Goal: Transaction & Acquisition: Purchase product/service

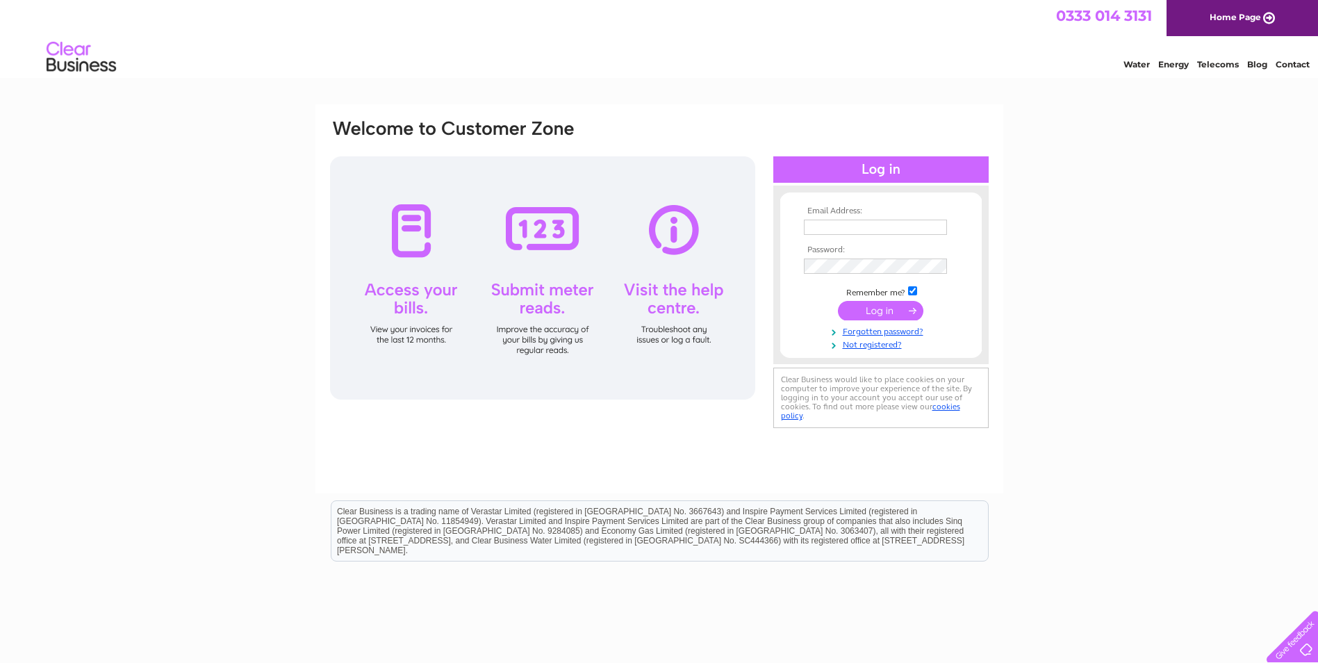
click at [889, 232] on input "text" at bounding box center [875, 227] width 143 height 15
drag, startPoint x: 836, startPoint y: 232, endPoint x: 799, endPoint y: 232, distance: 36.8
click at [799, 232] on form "Email Address: finance@dvva.scot Password:" at bounding box center [880, 278] width 201 height 145
type input "admin@dvva.scot"
click at [898, 311] on input "submit" at bounding box center [880, 311] width 85 height 19
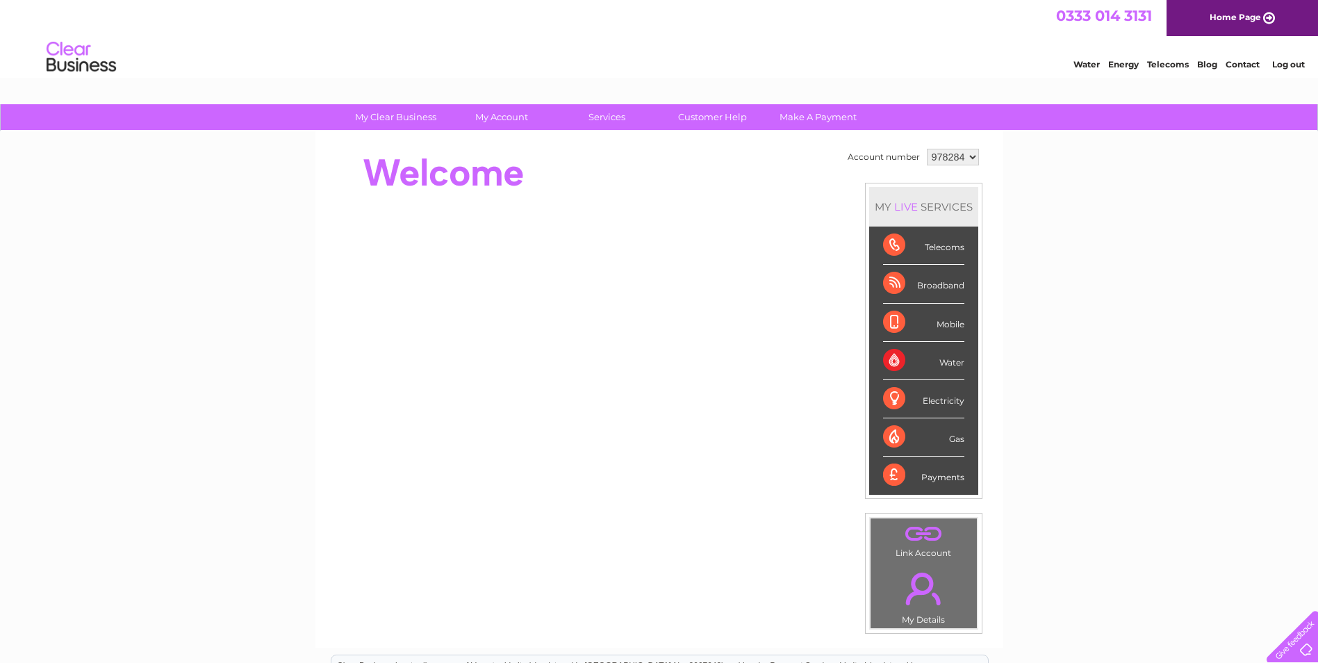
click at [952, 361] on div "Water" at bounding box center [923, 361] width 81 height 38
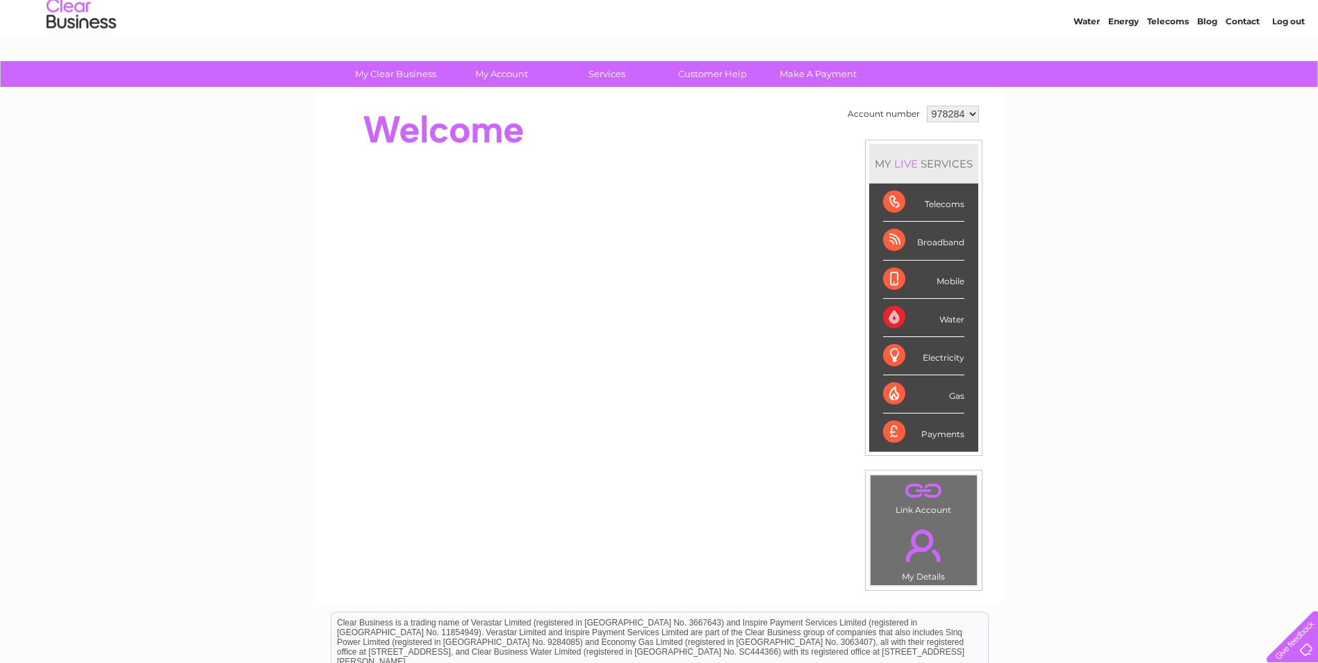
scroll to position [24, 0]
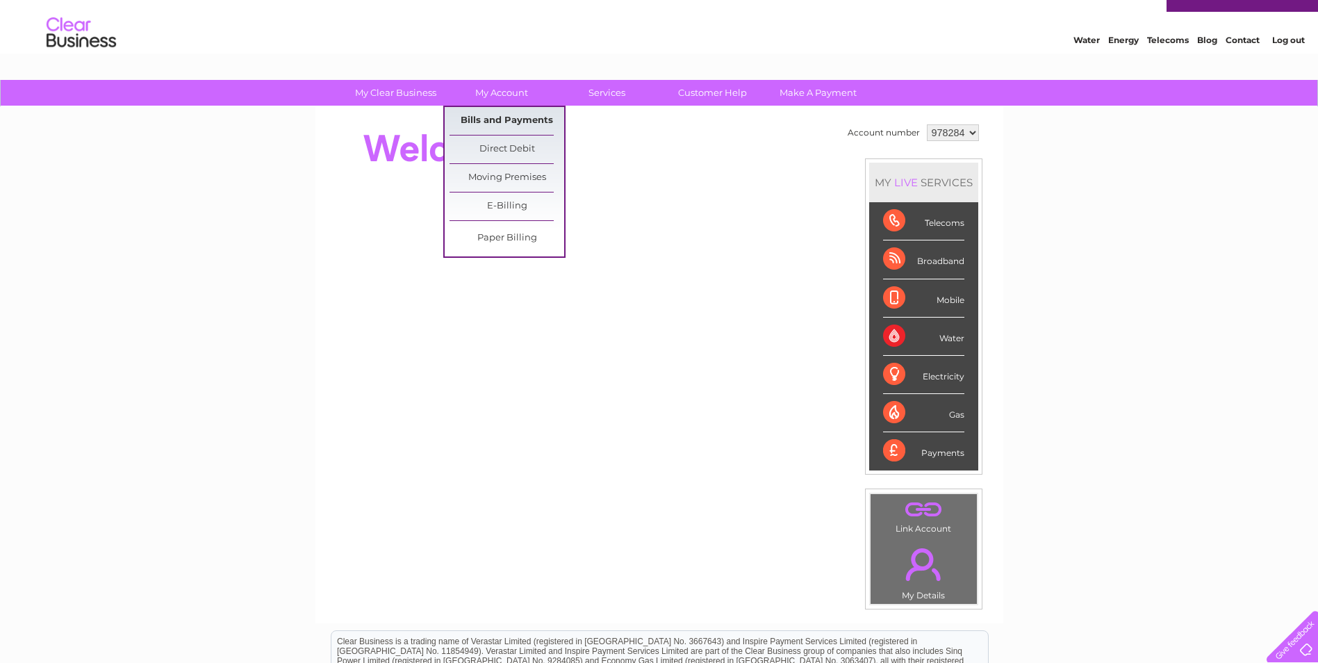
click at [518, 124] on link "Bills and Payments" at bounding box center [507, 121] width 115 height 28
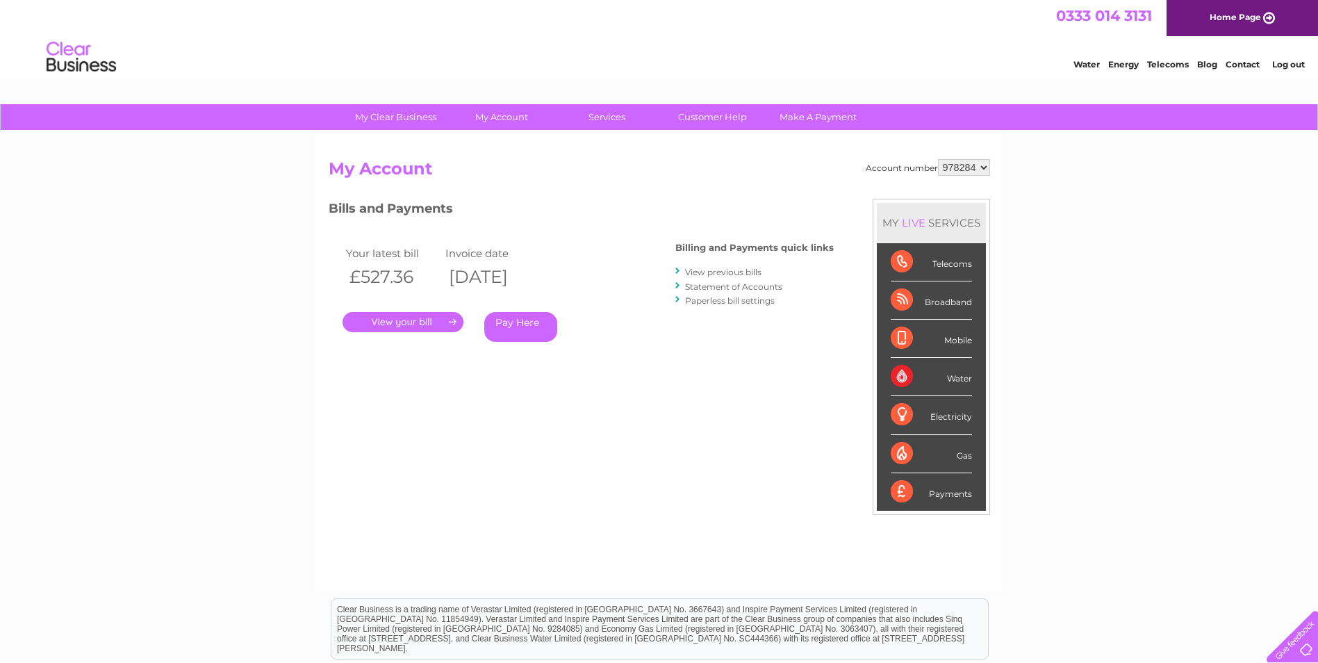
click at [427, 315] on link "." at bounding box center [403, 322] width 121 height 20
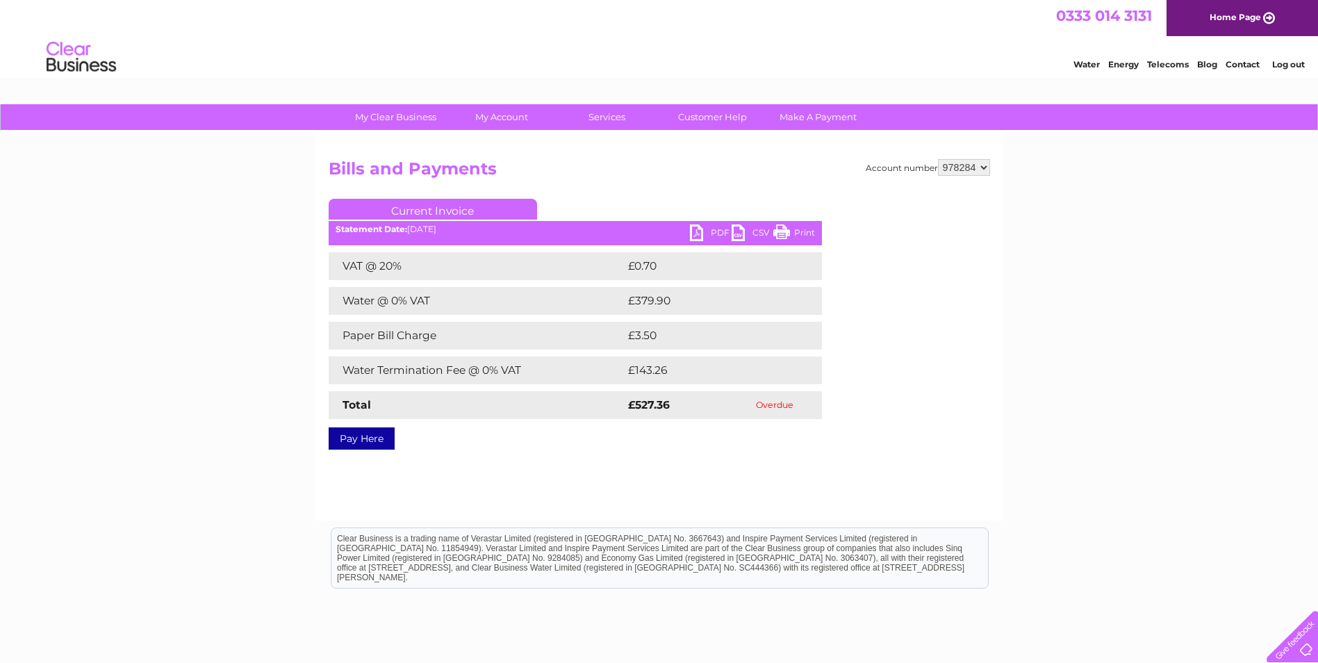
click at [714, 238] on link "PDF" at bounding box center [711, 234] width 42 height 20
click at [368, 435] on link "Pay Here" at bounding box center [362, 438] width 66 height 22
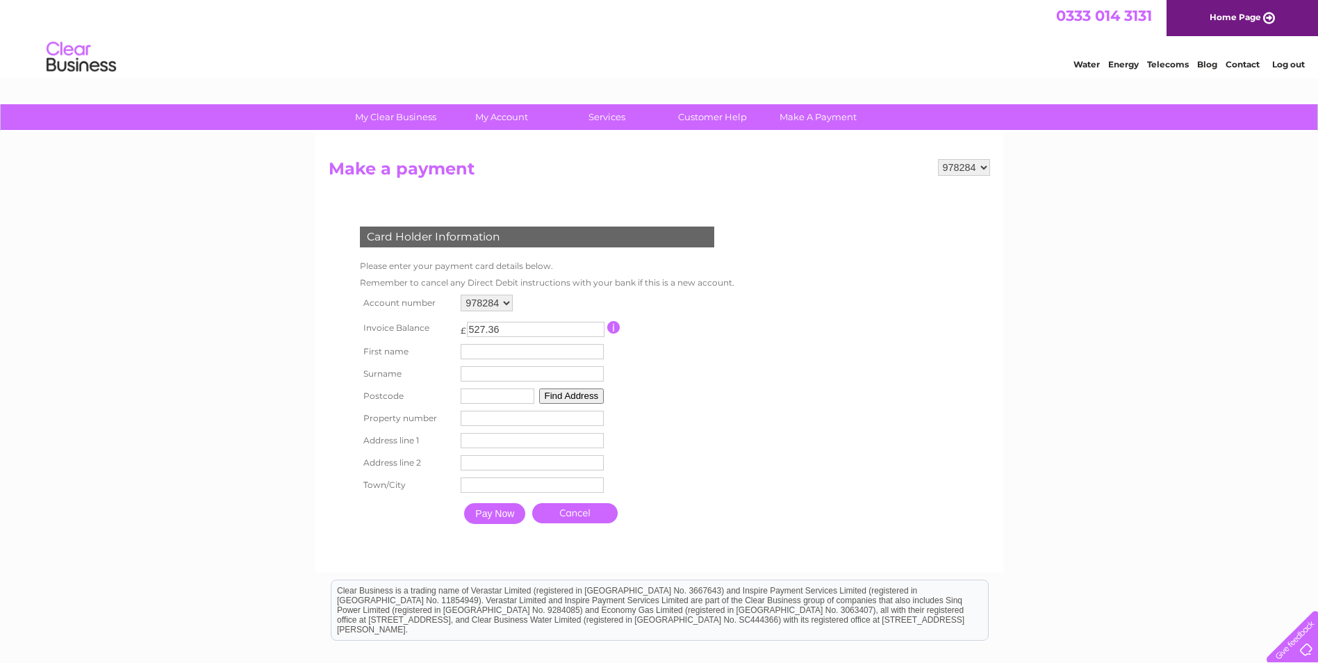
click at [826, 363] on form "978284 Make a payment Card Holder Information Please enter your payment card de…" at bounding box center [659, 359] width 661 height 400
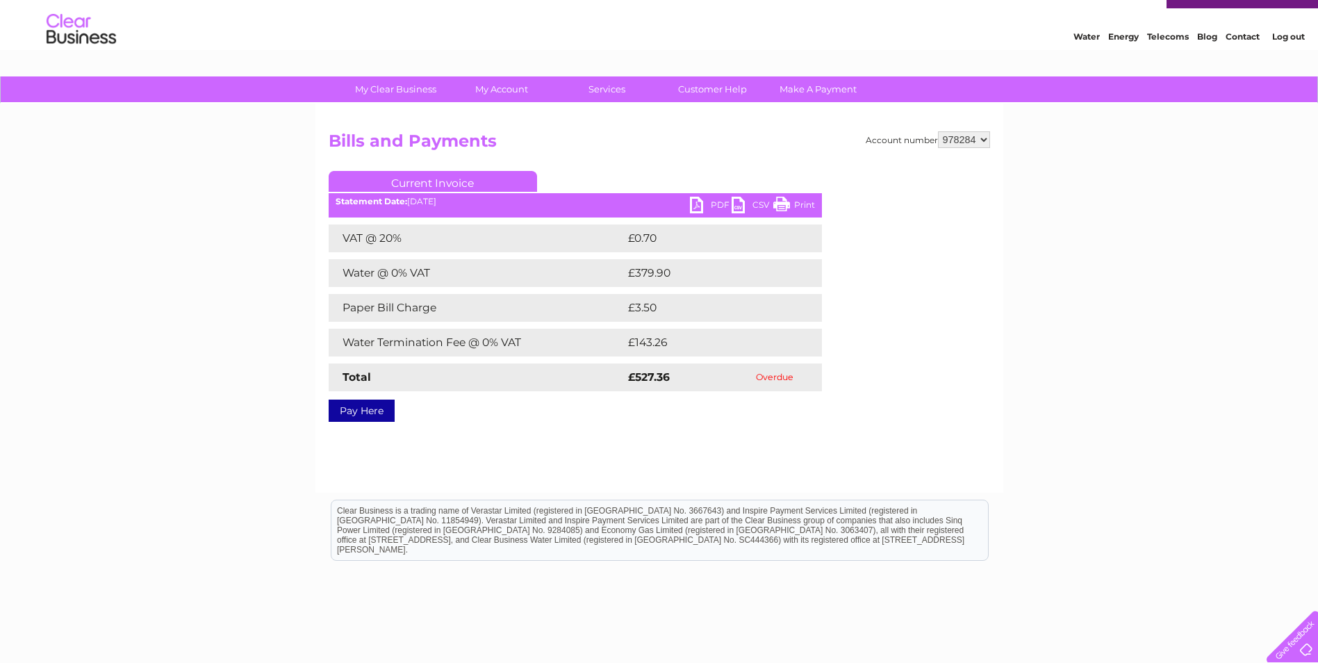
scroll to position [106, 0]
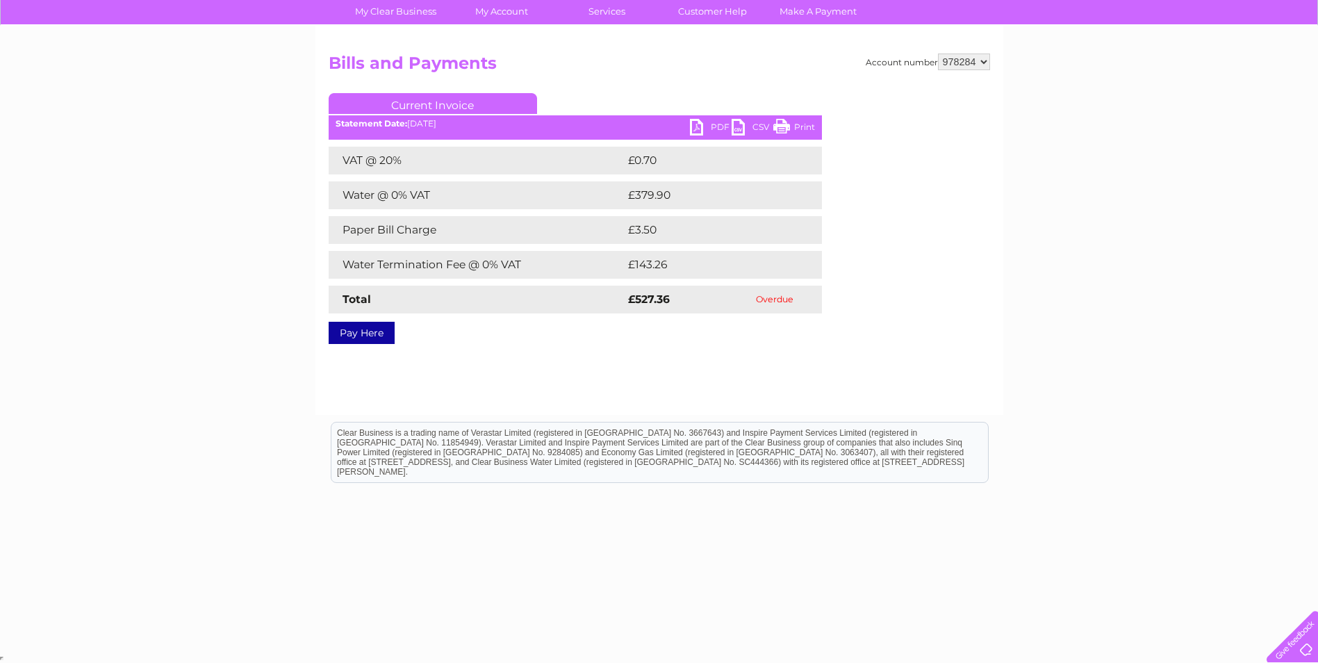
click at [461, 98] on link "Current Invoice" at bounding box center [433, 103] width 208 height 21
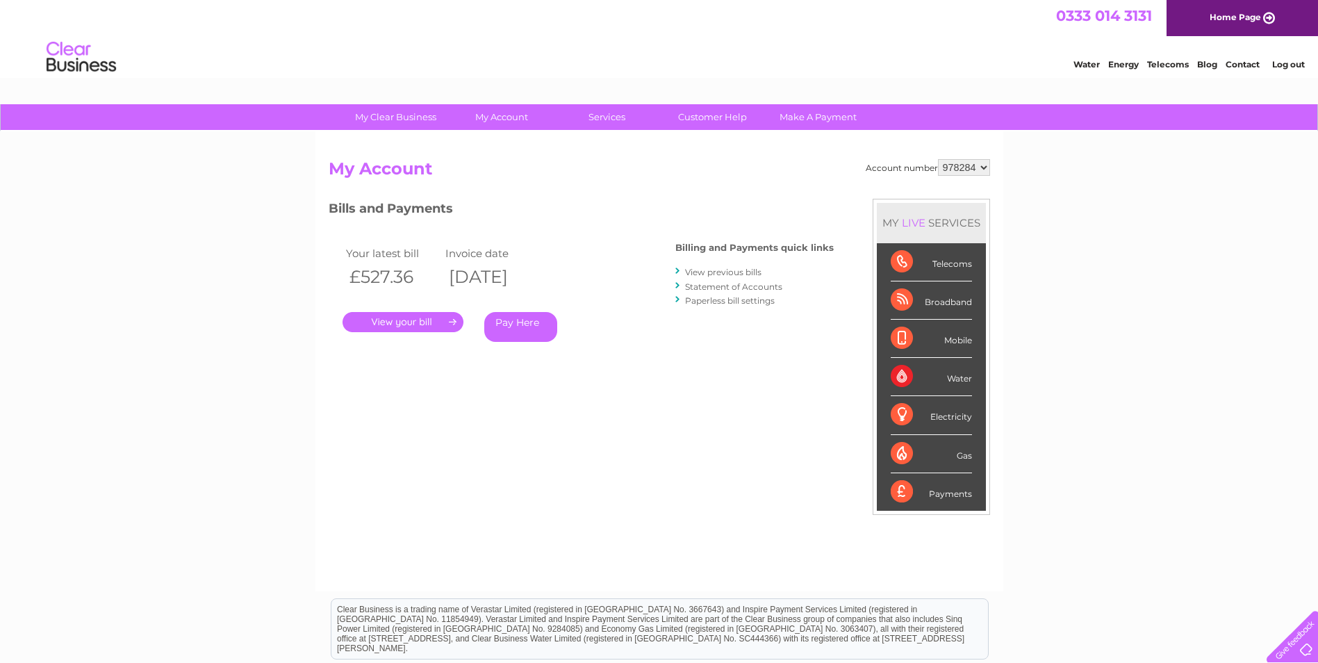
click at [780, 287] on link "Statement of Accounts" at bounding box center [733, 286] width 97 height 10
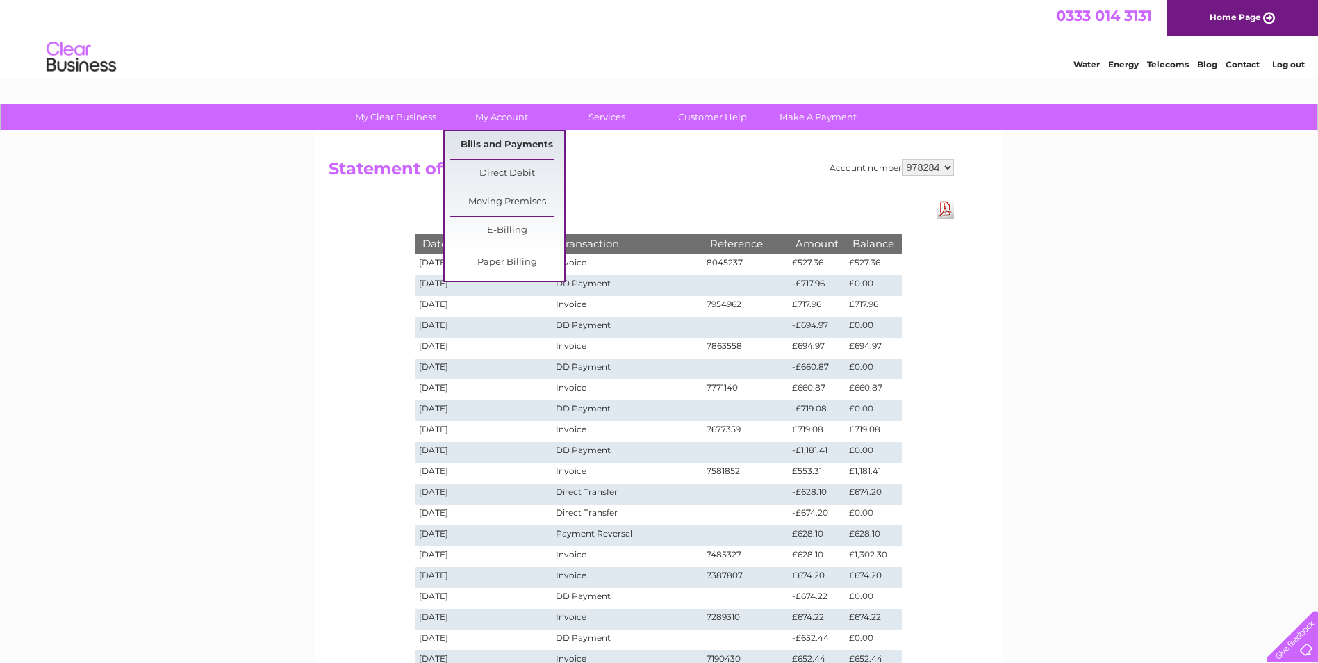
click at [540, 148] on link "Bills and Payments" at bounding box center [507, 145] width 115 height 28
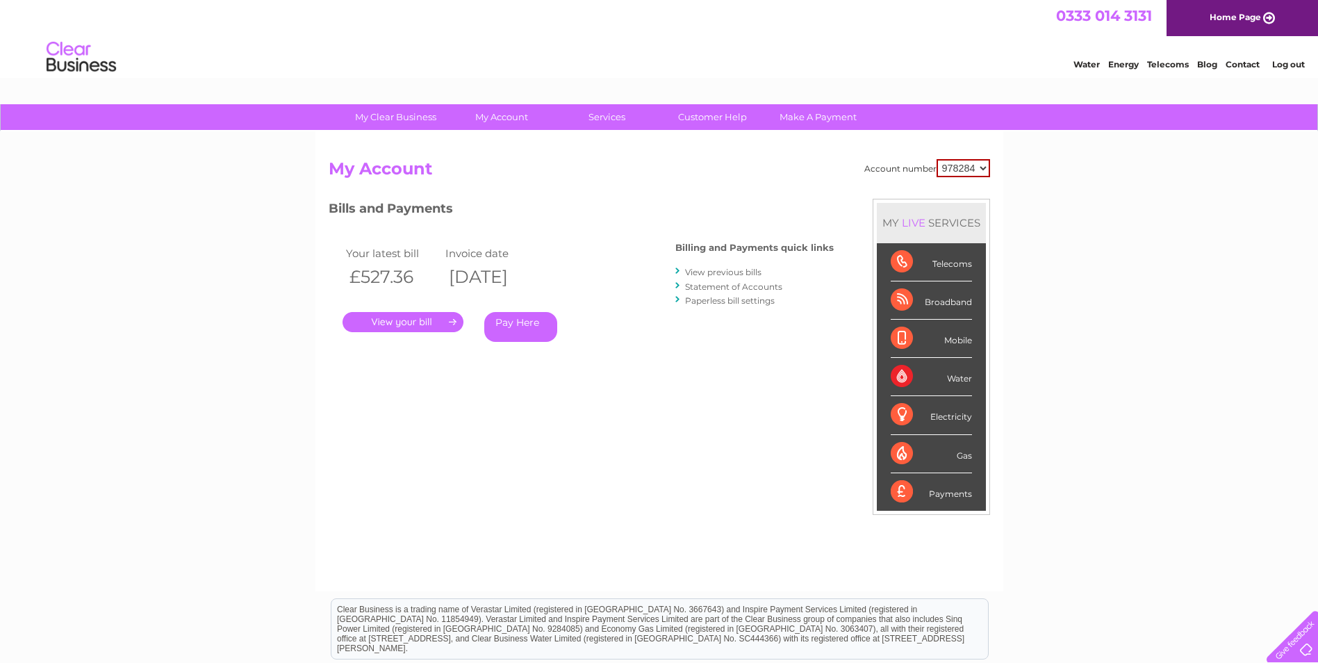
click at [415, 322] on link "." at bounding box center [403, 322] width 121 height 20
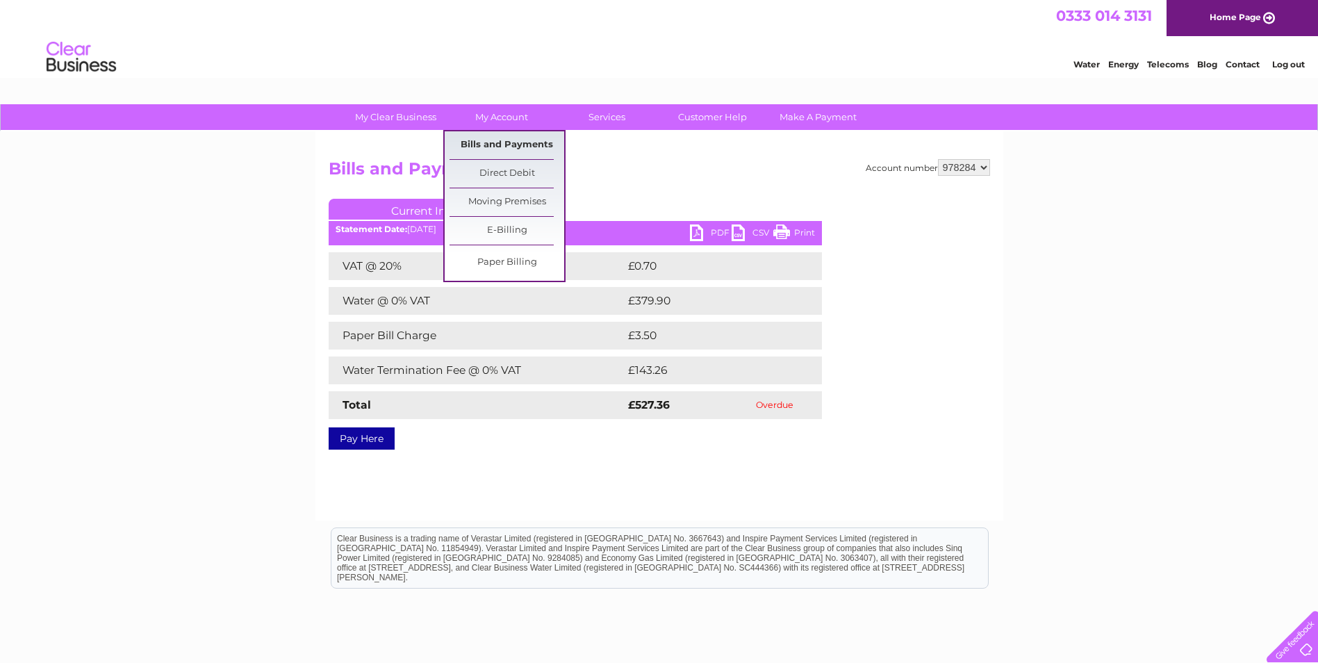
click at [502, 138] on link "Bills and Payments" at bounding box center [507, 145] width 115 height 28
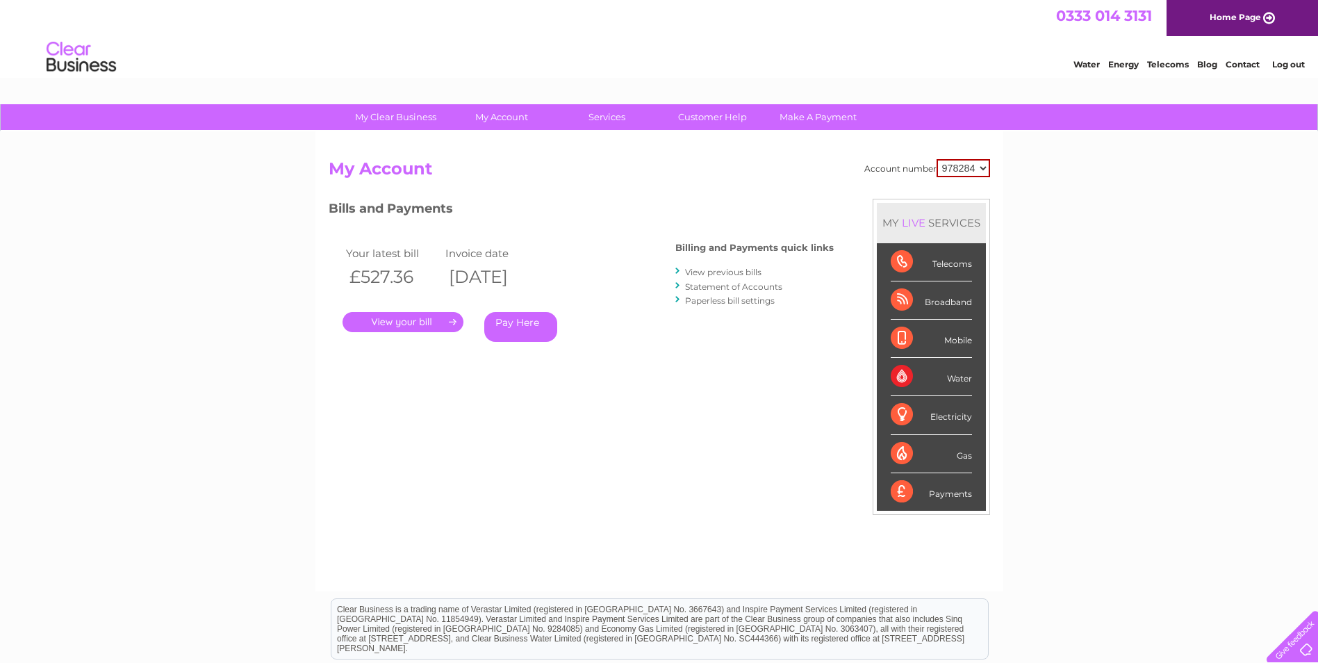
click at [742, 272] on link "View previous bills" at bounding box center [723, 272] width 76 height 10
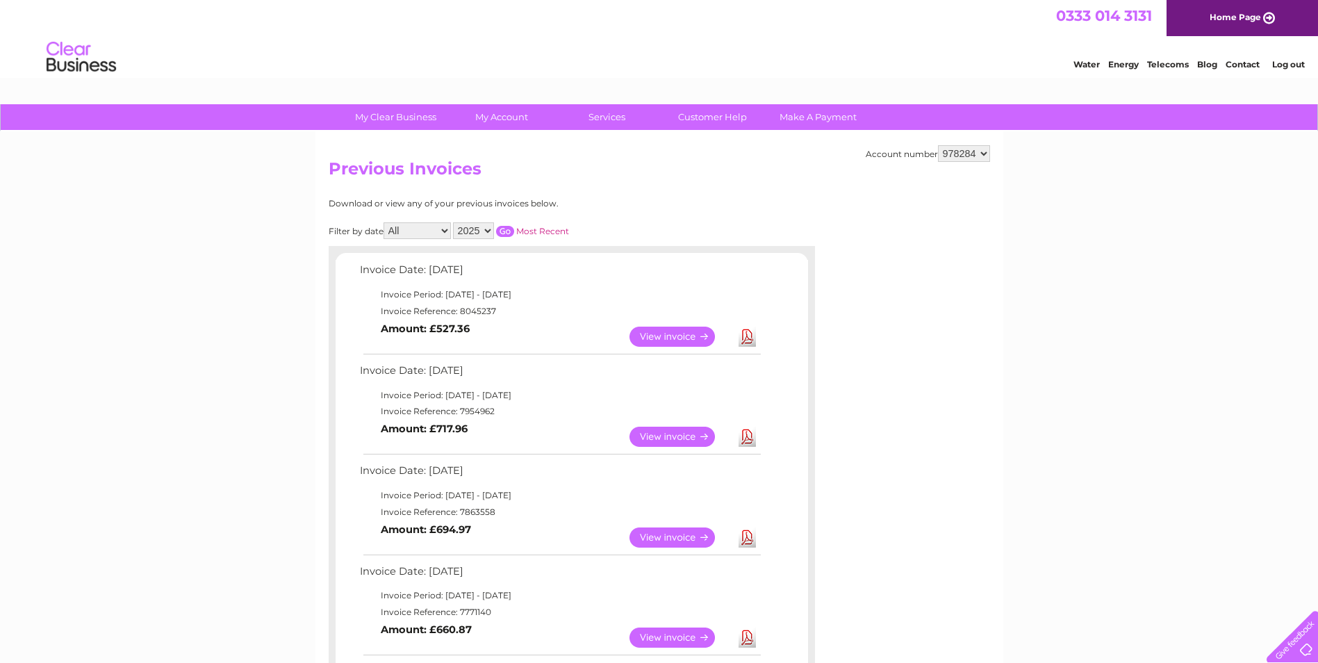
click at [695, 430] on link "View" at bounding box center [680, 437] width 102 height 20
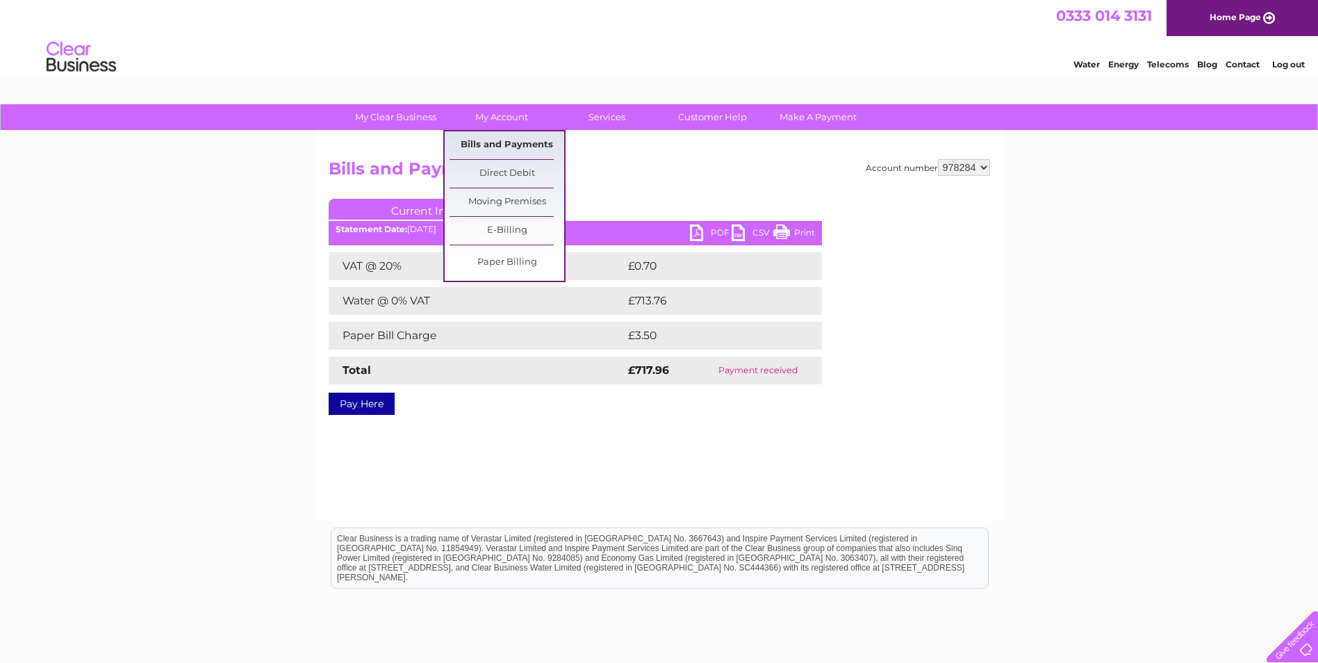
click at [527, 143] on link "Bills and Payments" at bounding box center [507, 145] width 115 height 28
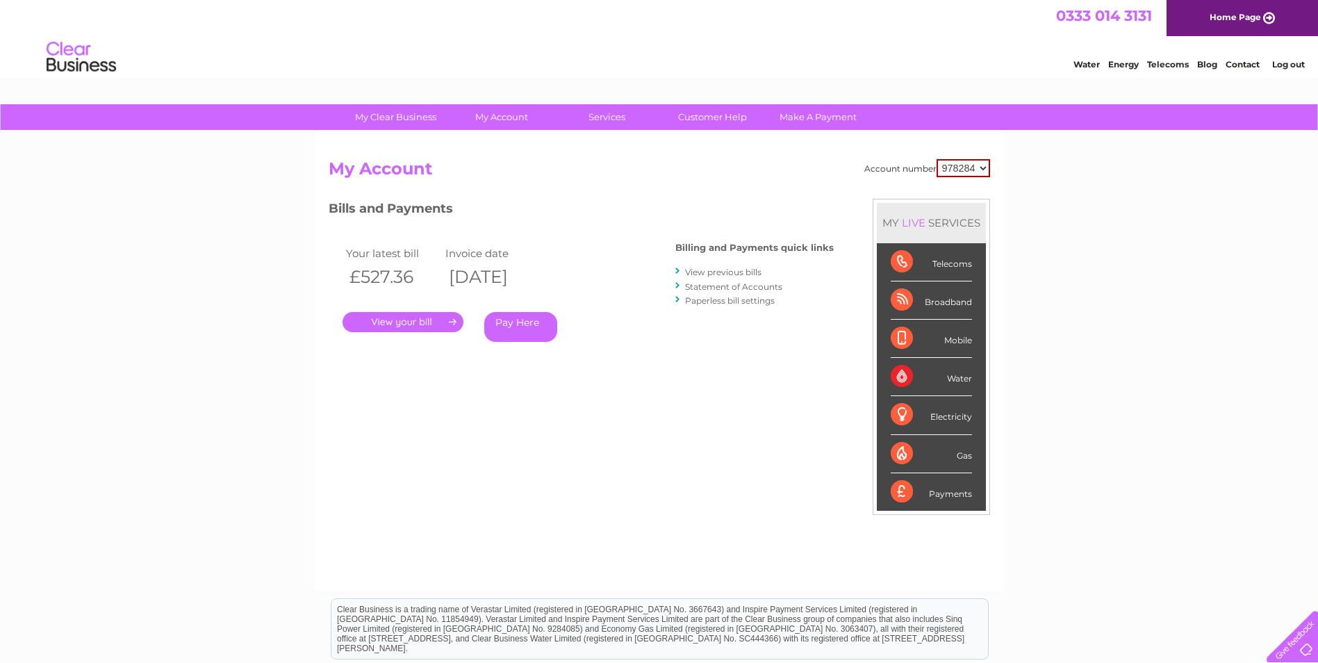
click at [435, 322] on link "." at bounding box center [403, 322] width 121 height 20
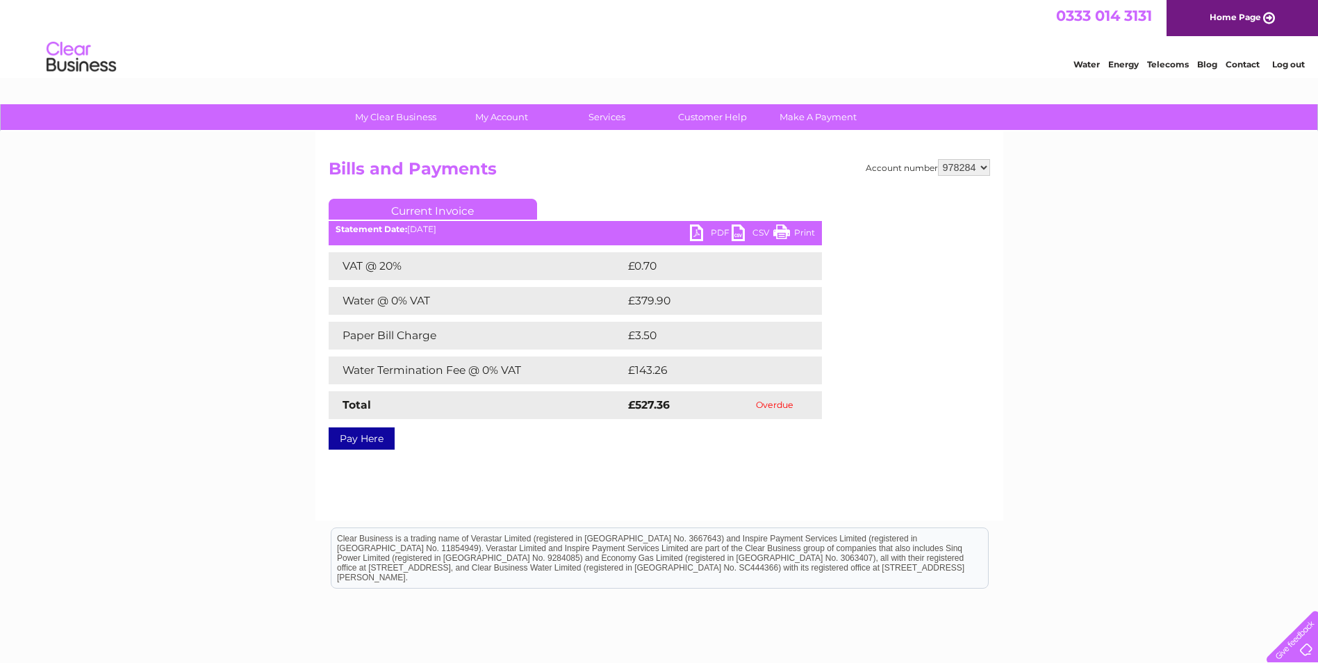
click at [379, 431] on link "Pay Here" at bounding box center [362, 438] width 66 height 22
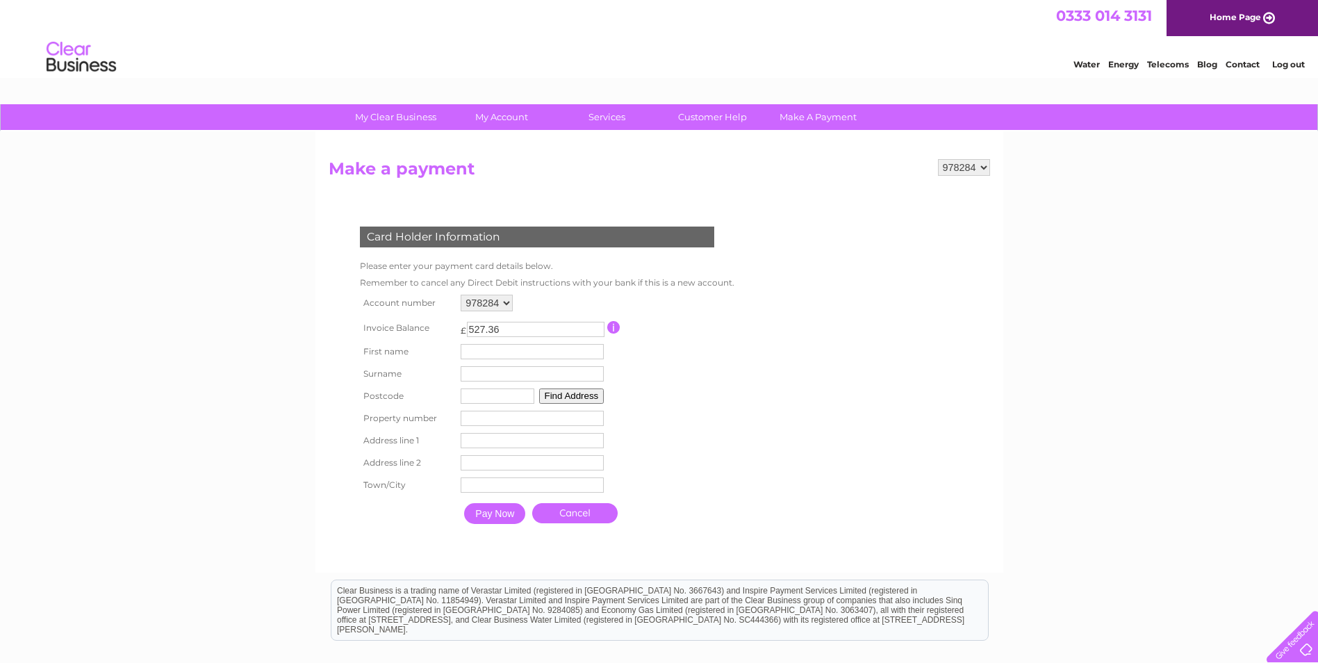
click at [506, 304] on select "978284" at bounding box center [487, 303] width 52 height 17
click at [670, 192] on form "978284 Make a payment Card Holder Information Please enter your payment card de…" at bounding box center [659, 359] width 661 height 400
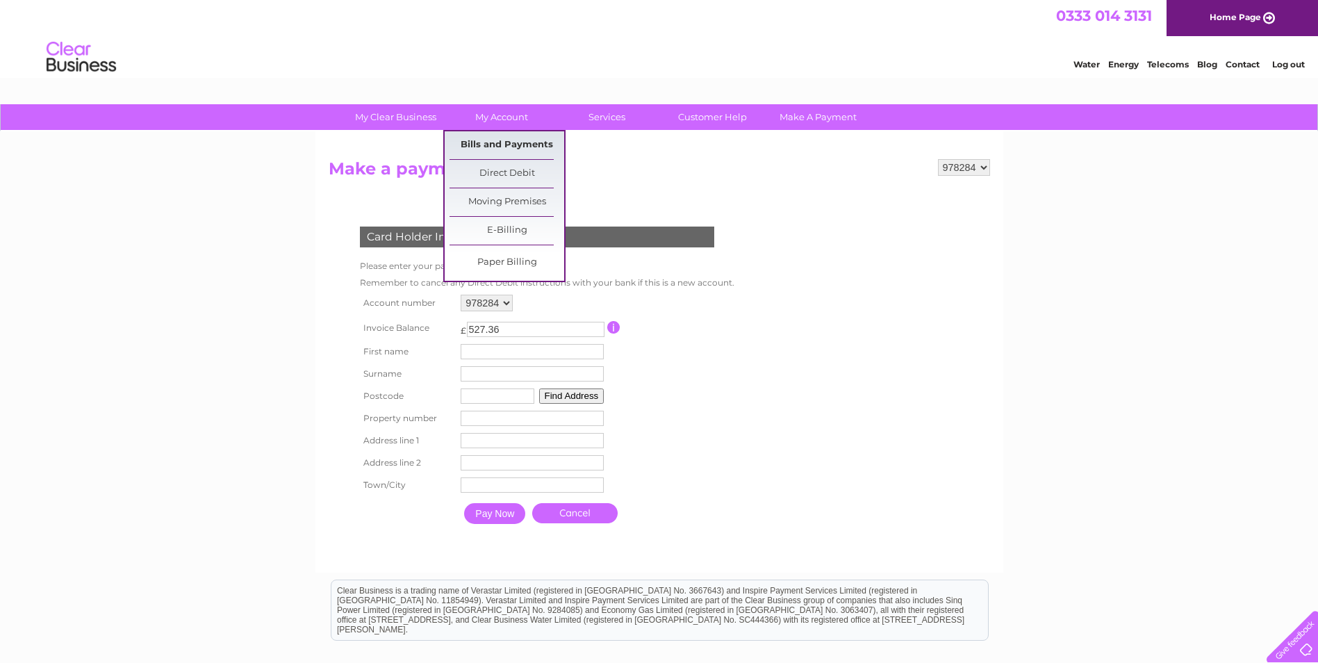
click at [510, 147] on link "Bills and Payments" at bounding box center [507, 145] width 115 height 28
click at [478, 174] on link "Direct Debit" at bounding box center [507, 174] width 115 height 28
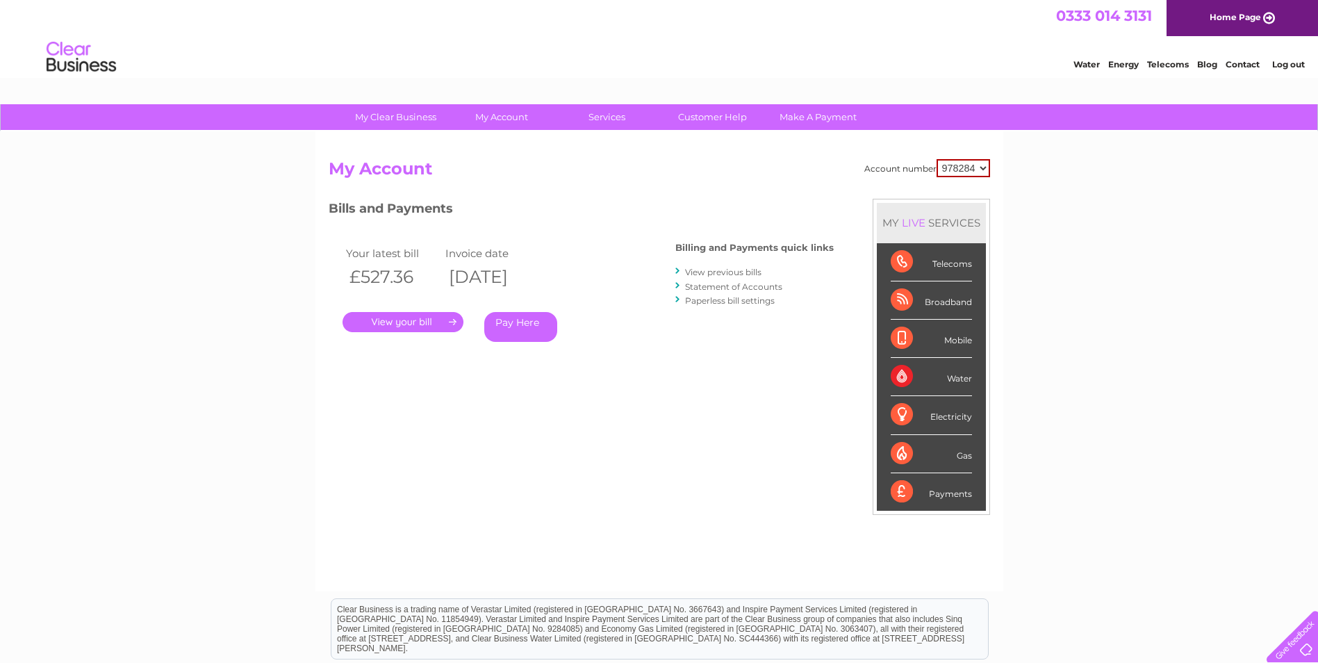
click at [513, 329] on link "Pay Here" at bounding box center [520, 327] width 73 height 30
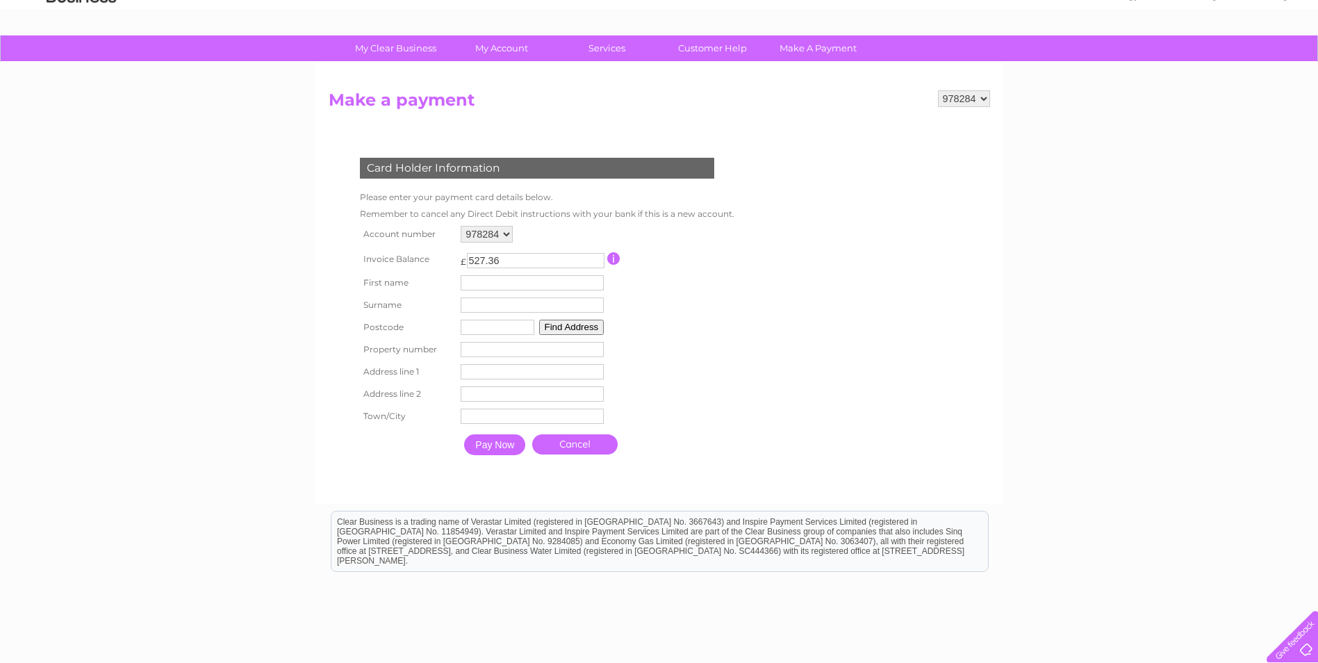
scroll to position [69, 0]
click at [518, 327] on input "text" at bounding box center [498, 326] width 74 height 15
type input "dd1ll"
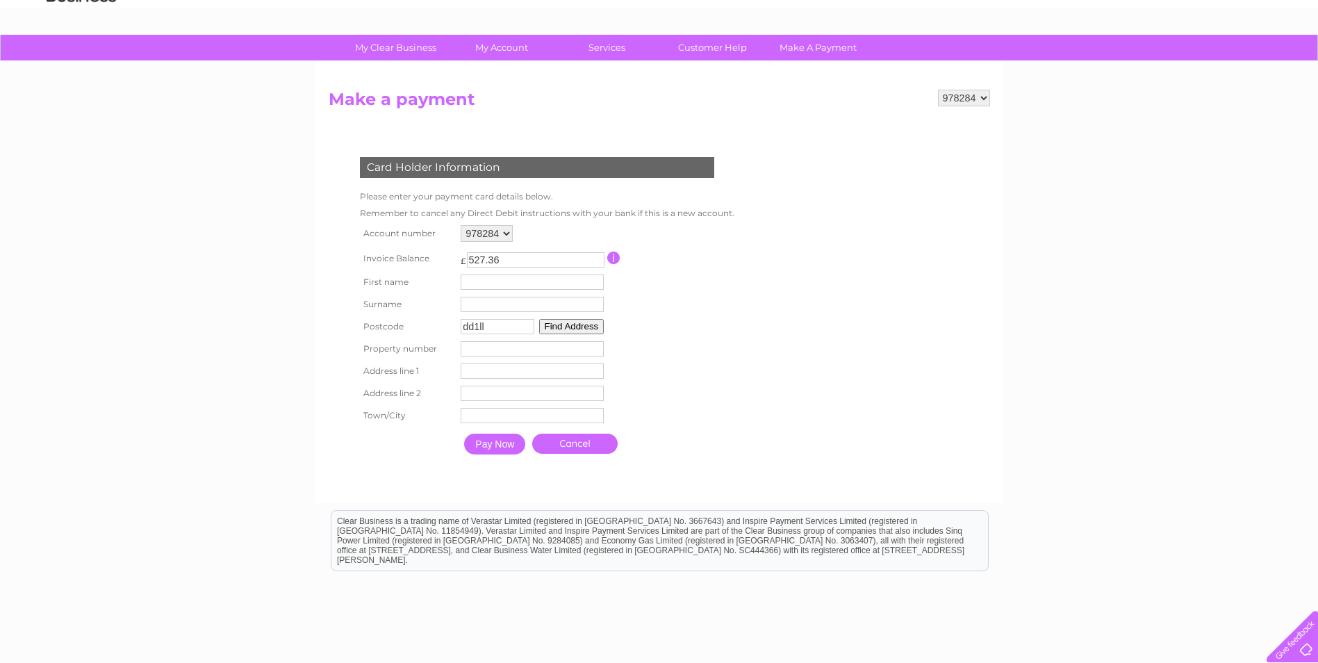
click at [464, 434] on input "Pay Now" at bounding box center [494, 444] width 61 height 21
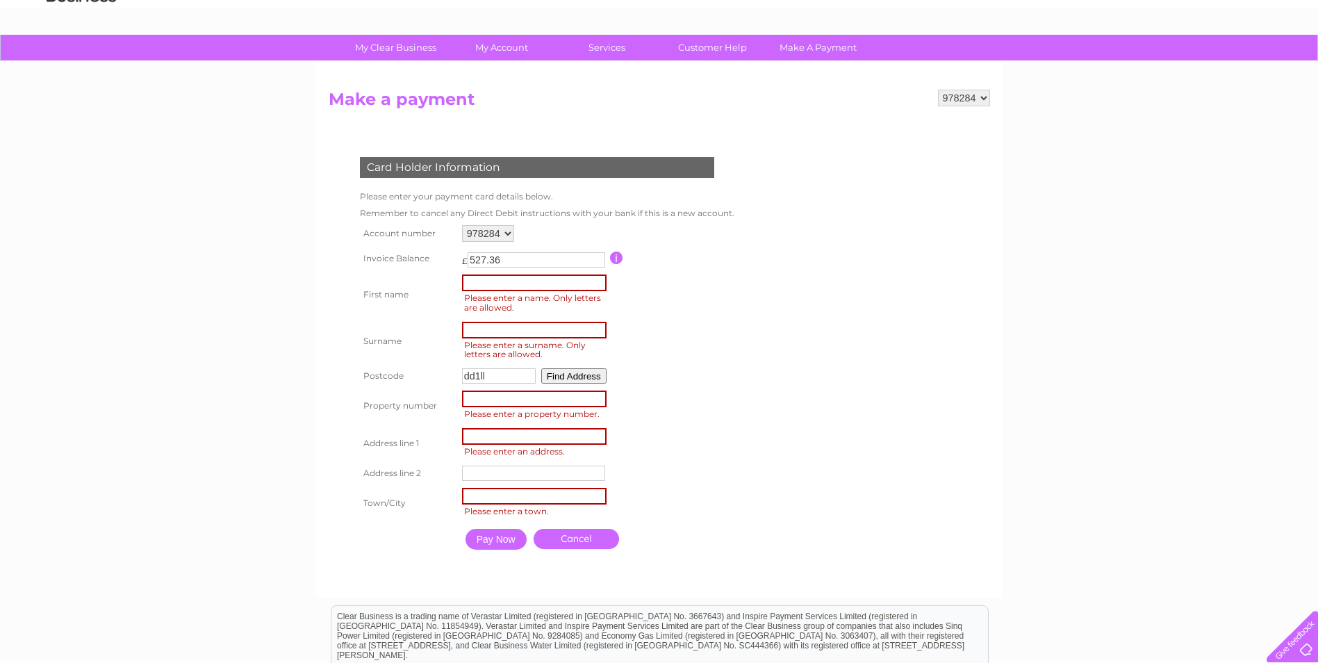
click at [541, 279] on input "text" at bounding box center [534, 282] width 145 height 17
click at [547, 331] on input "text" at bounding box center [534, 330] width 145 height 17
click at [564, 431] on input "text" at bounding box center [534, 436] width 145 height 17
click at [545, 440] on input "text" at bounding box center [534, 436] width 145 height 17
click at [557, 398] on input "number" at bounding box center [534, 398] width 145 height 17
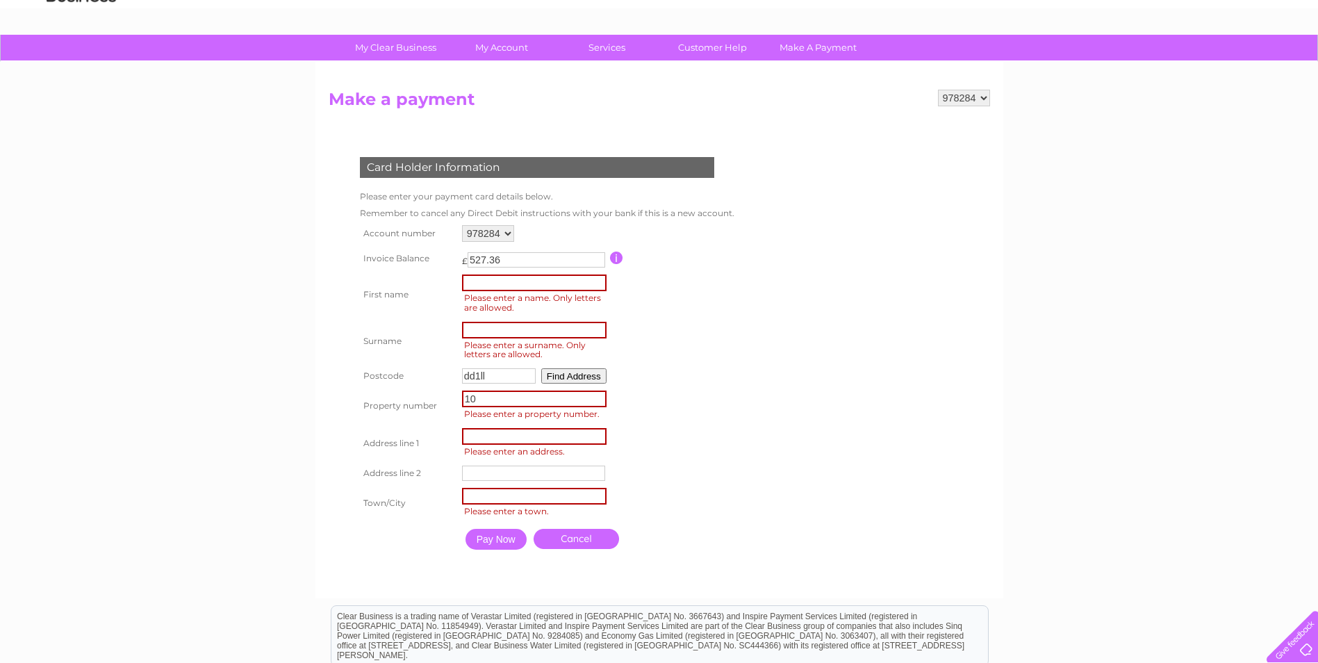
type input "10"
click at [668, 417] on table "Account number 978284 Invoice Balance £ 527.36 First name Surname Postcode" at bounding box center [545, 389] width 379 height 335
click at [527, 442] on input "text" at bounding box center [534, 435] width 145 height 17
click at [519, 474] on input "text" at bounding box center [534, 472] width 145 height 17
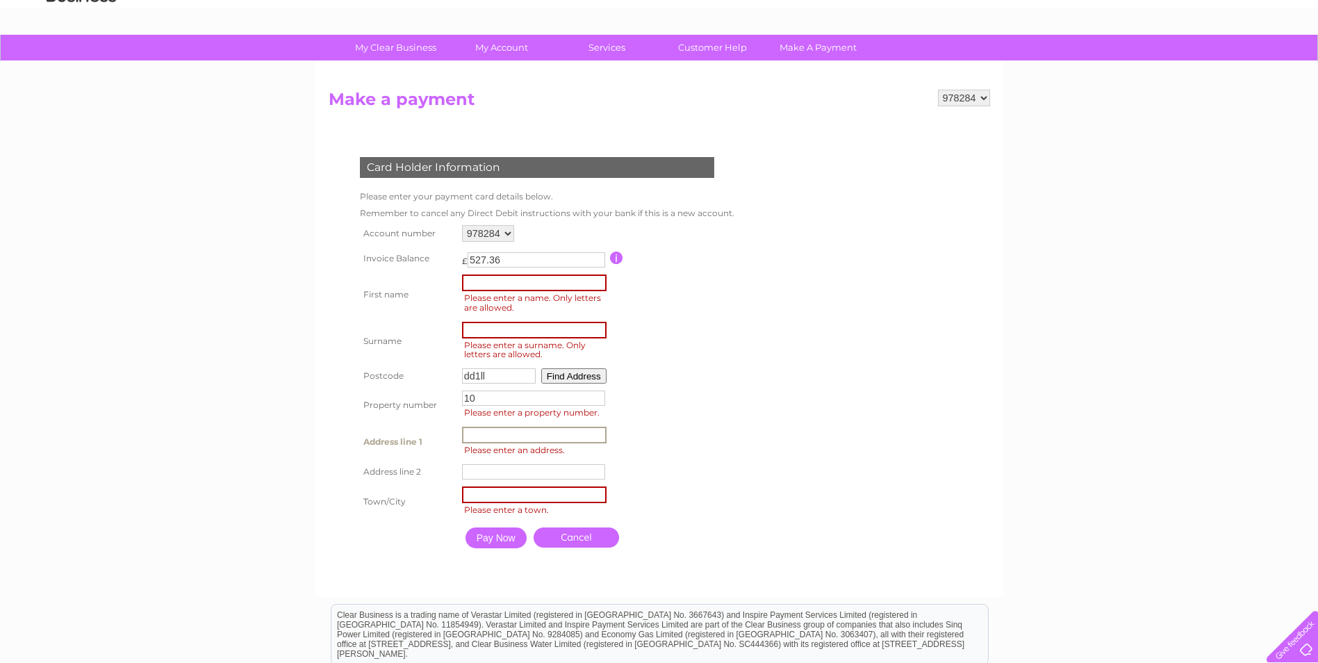
click at [552, 430] on input "text" at bounding box center [534, 435] width 145 height 17
click at [545, 495] on input "text" at bounding box center [534, 494] width 145 height 17
click at [613, 263] on input "button" at bounding box center [616, 258] width 13 height 13
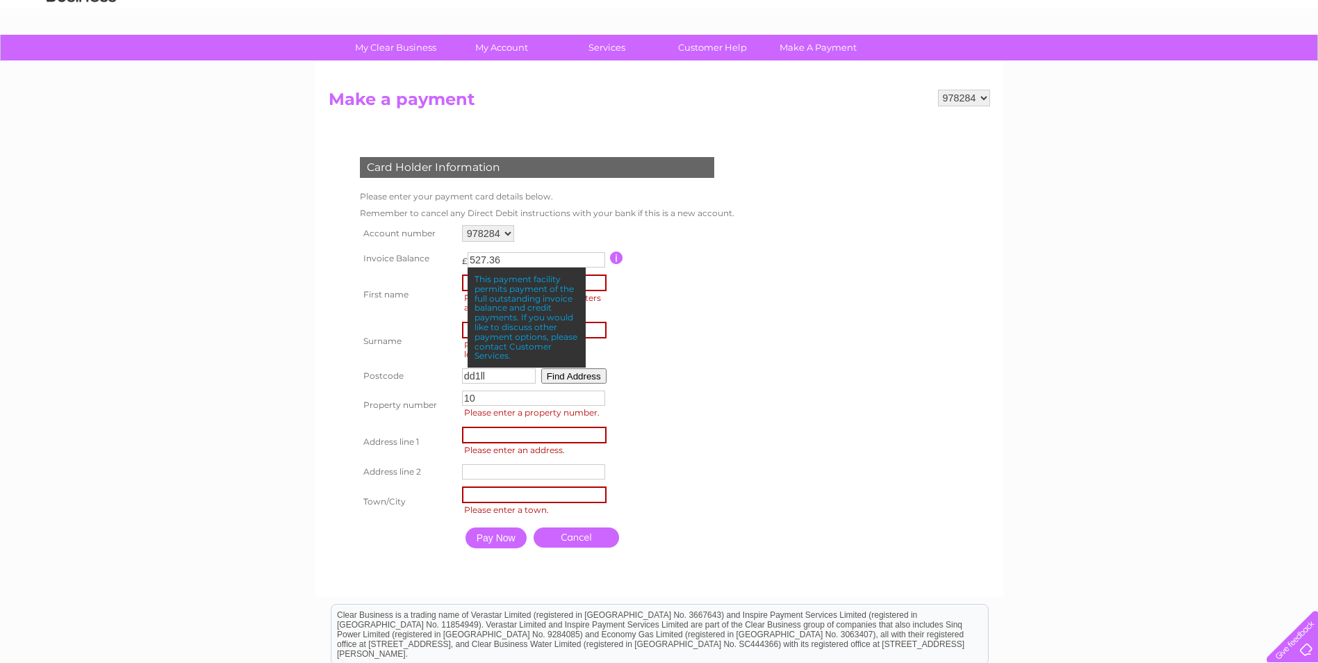
click at [613, 263] on input "button" at bounding box center [616, 258] width 13 height 13
click at [673, 543] on td "Pay Now Cancel" at bounding box center [597, 537] width 277 height 35
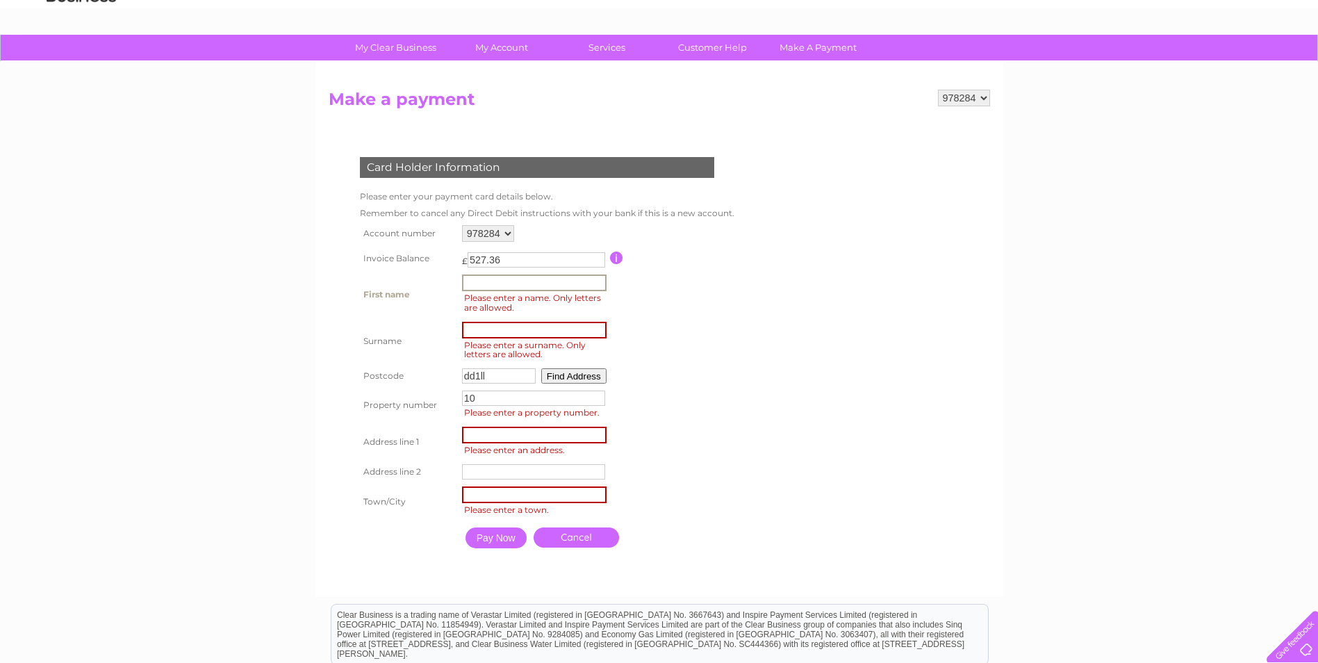
click at [570, 286] on input "text" at bounding box center [534, 282] width 145 height 17
click at [587, 544] on link "Cancel" at bounding box center [576, 537] width 85 height 20
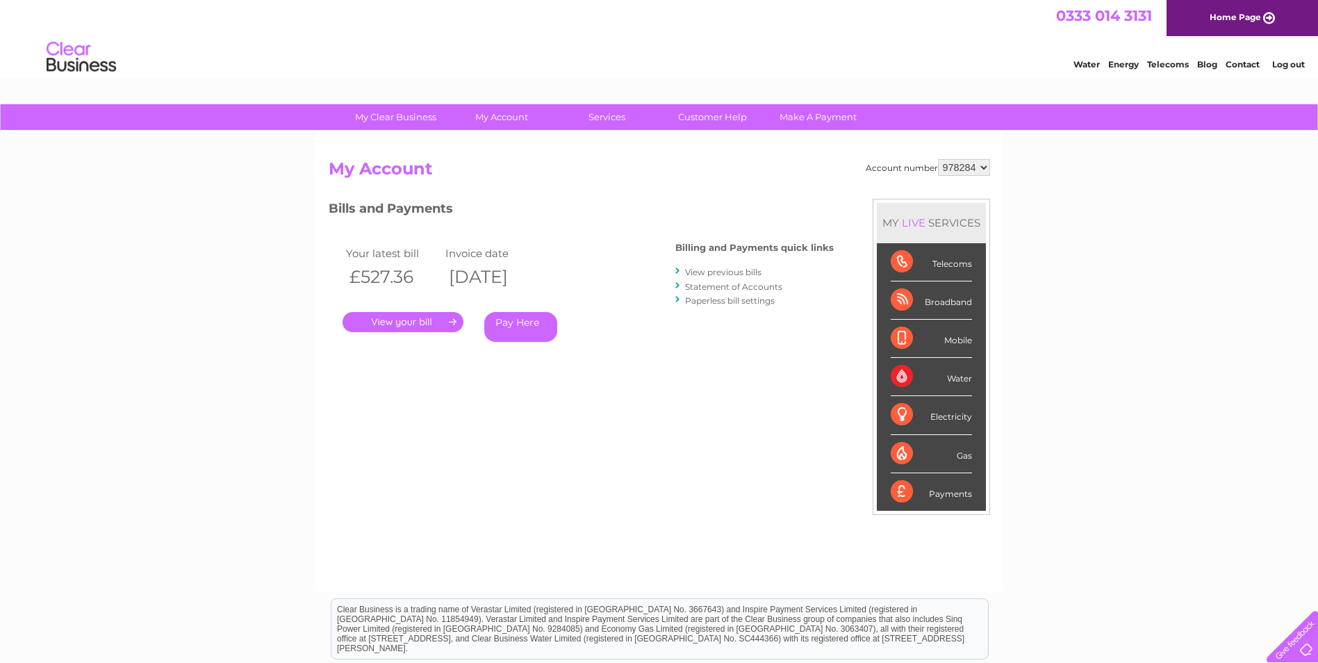
click at [519, 328] on link "Pay Here" at bounding box center [520, 327] width 73 height 30
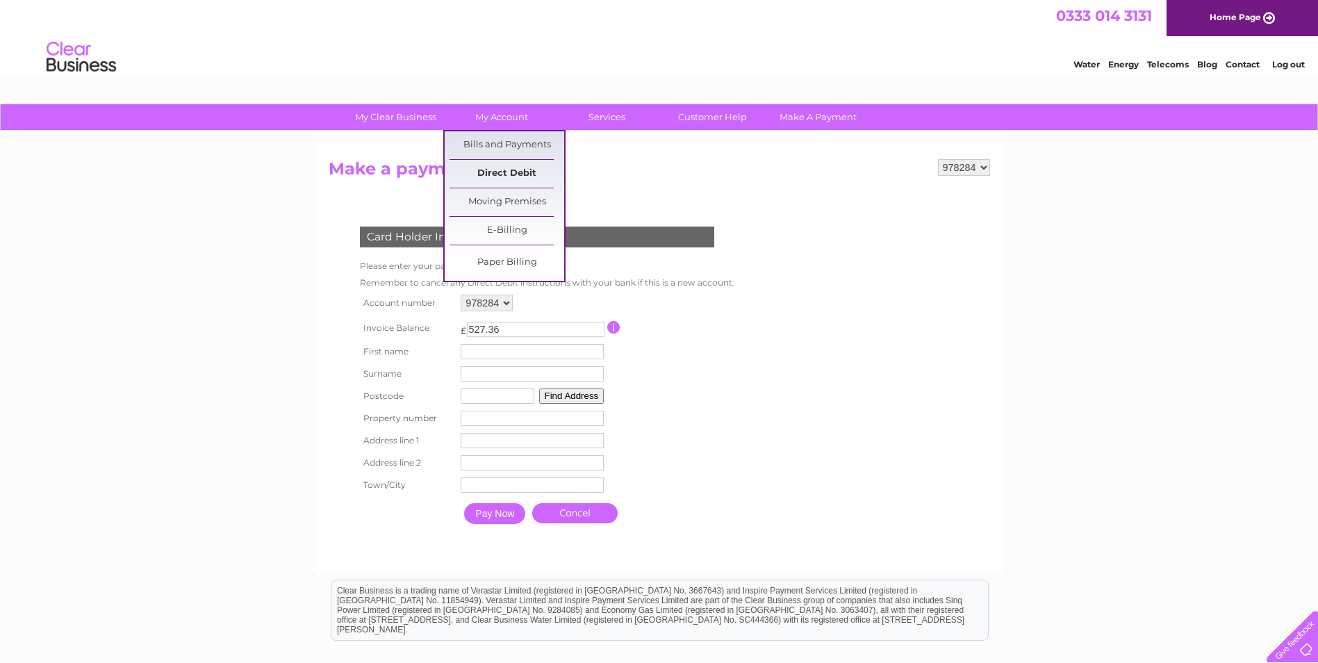
click at [522, 174] on link "Direct Debit" at bounding box center [507, 174] width 115 height 28
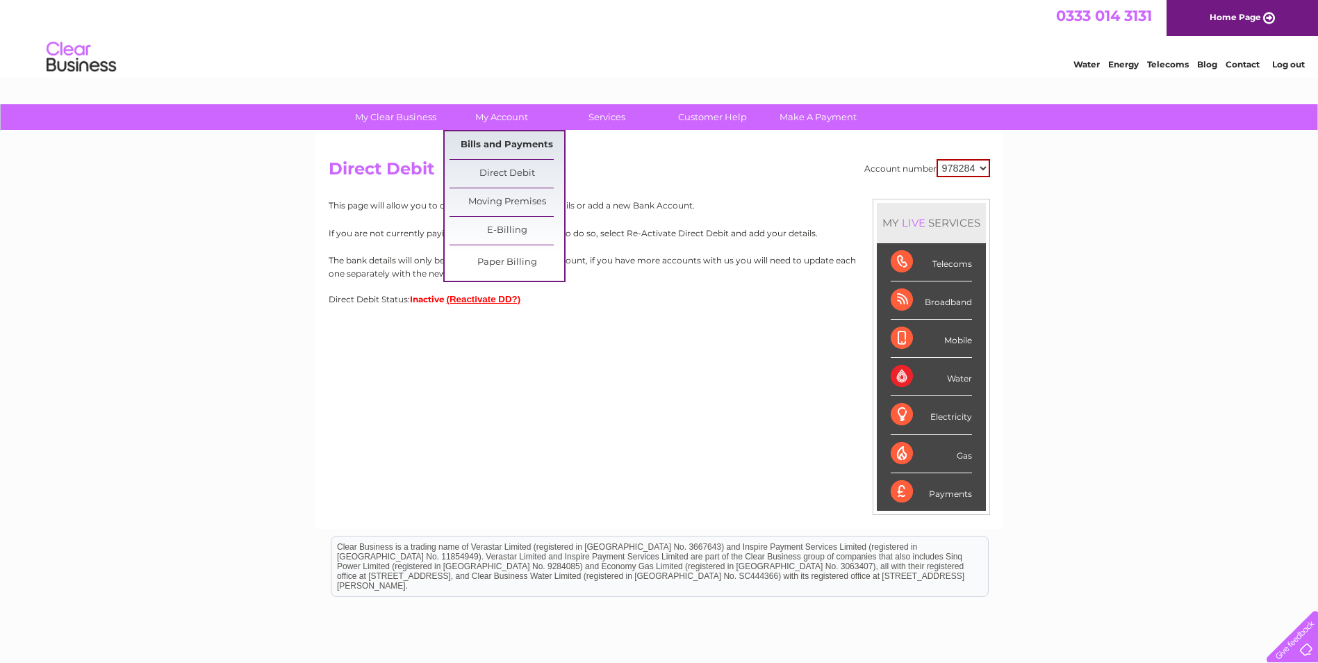
click at [518, 142] on link "Bills and Payments" at bounding box center [507, 145] width 115 height 28
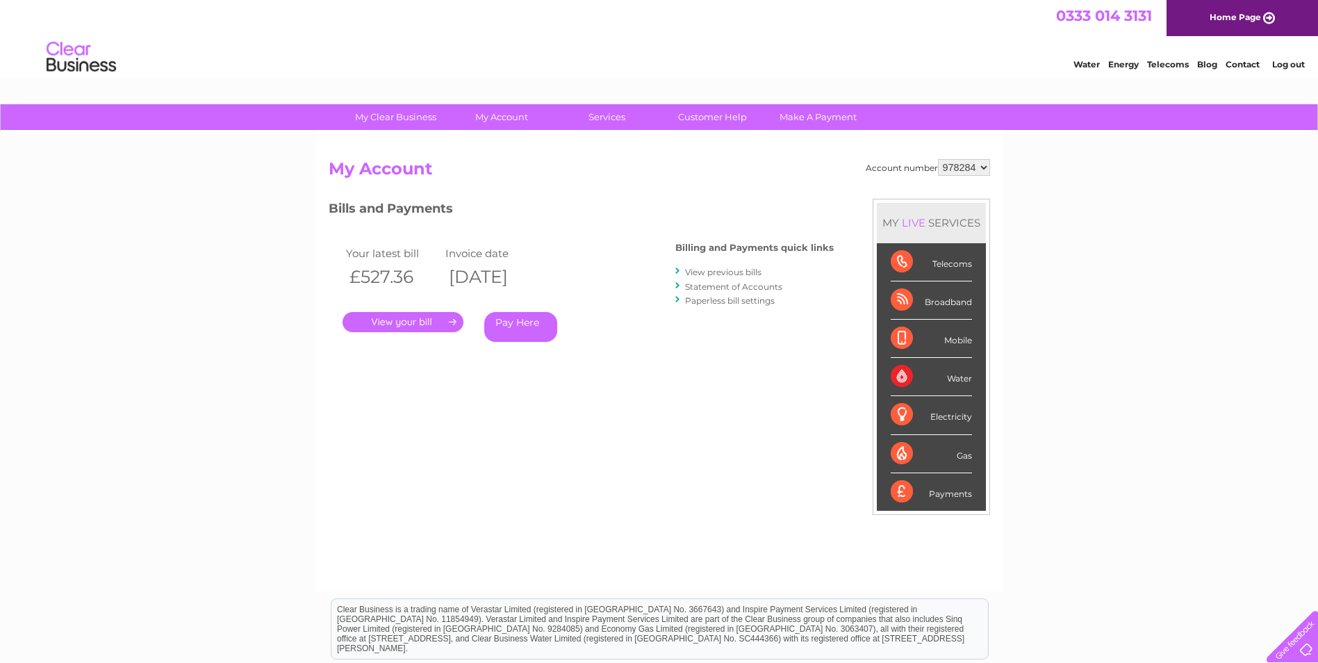
click at [530, 331] on link "Pay Here" at bounding box center [520, 327] width 73 height 30
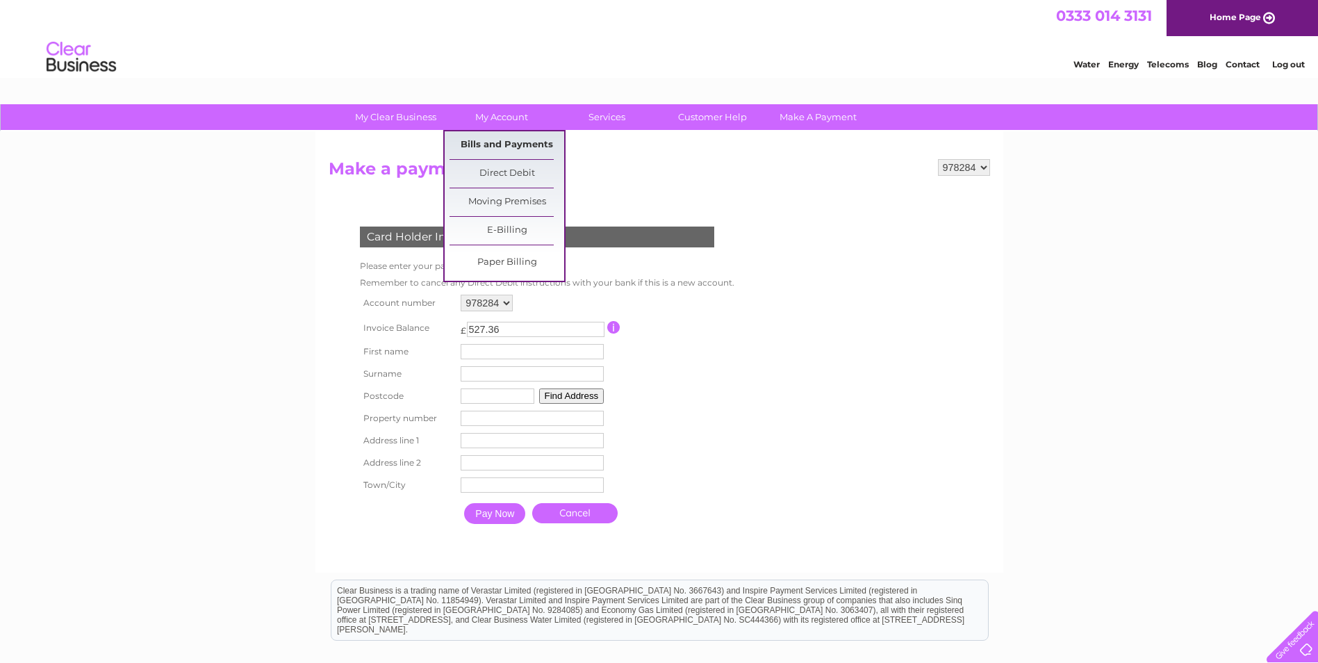
click at [533, 147] on link "Bills and Payments" at bounding box center [507, 145] width 115 height 28
click at [520, 172] on link "Direct Debit" at bounding box center [507, 174] width 115 height 28
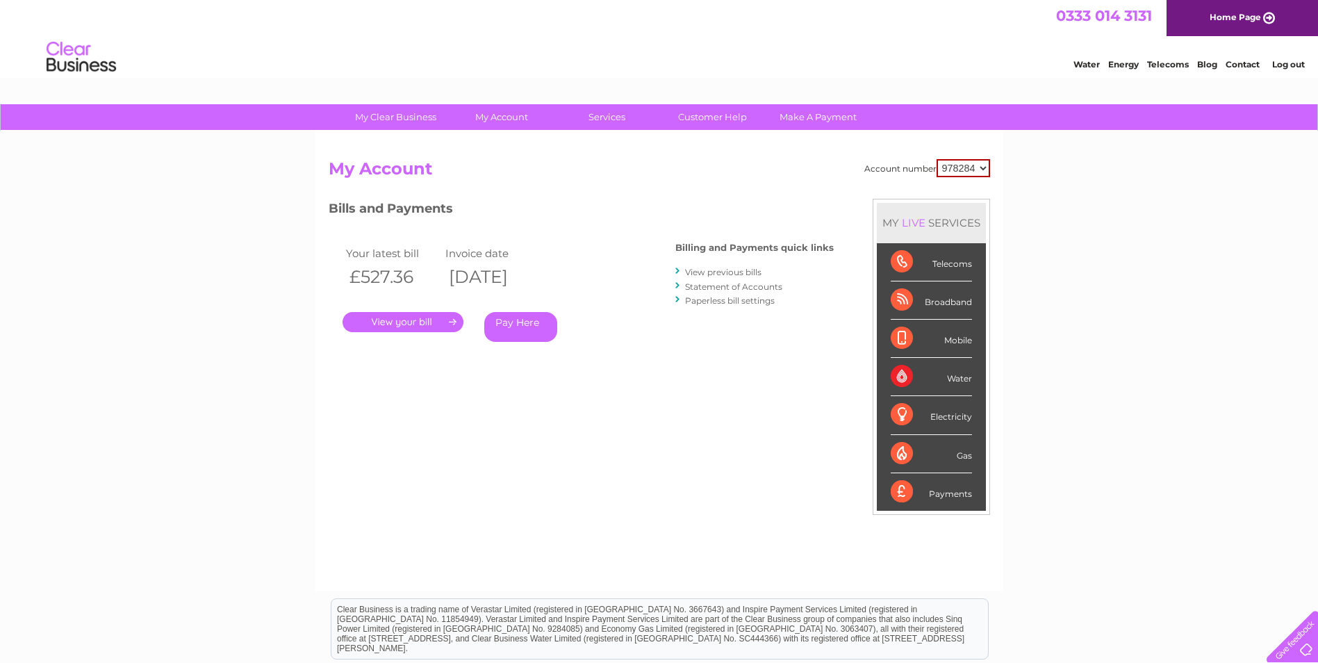
click at [1089, 378] on div "My Clear Business Login Details My Details My Preferences Link Account My Accou…" at bounding box center [659, 466] width 1318 height 725
click at [536, 337] on link "Pay Here" at bounding box center [520, 327] width 73 height 30
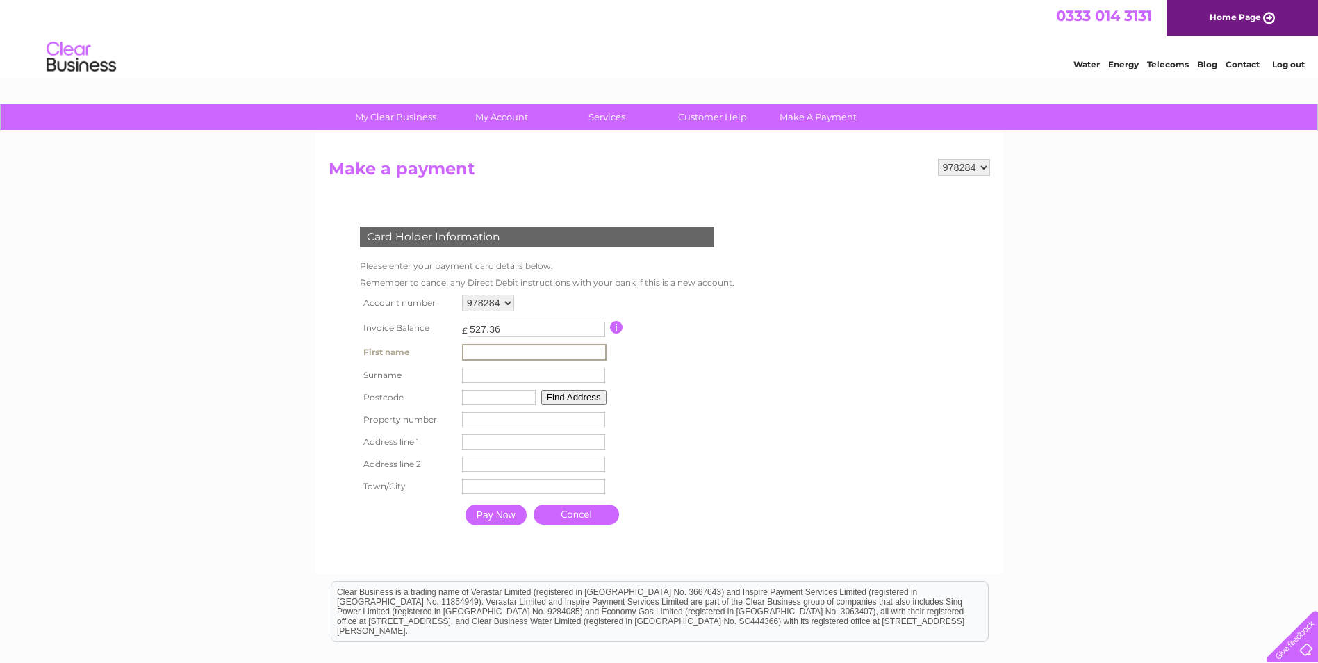
click at [542, 349] on input "text" at bounding box center [534, 352] width 145 height 17
click at [511, 374] on input "text" at bounding box center [534, 374] width 145 height 17
click at [752, 383] on form "978284 Make a payment Card Holder Information Please enter your payment card de…" at bounding box center [659, 359] width 661 height 400
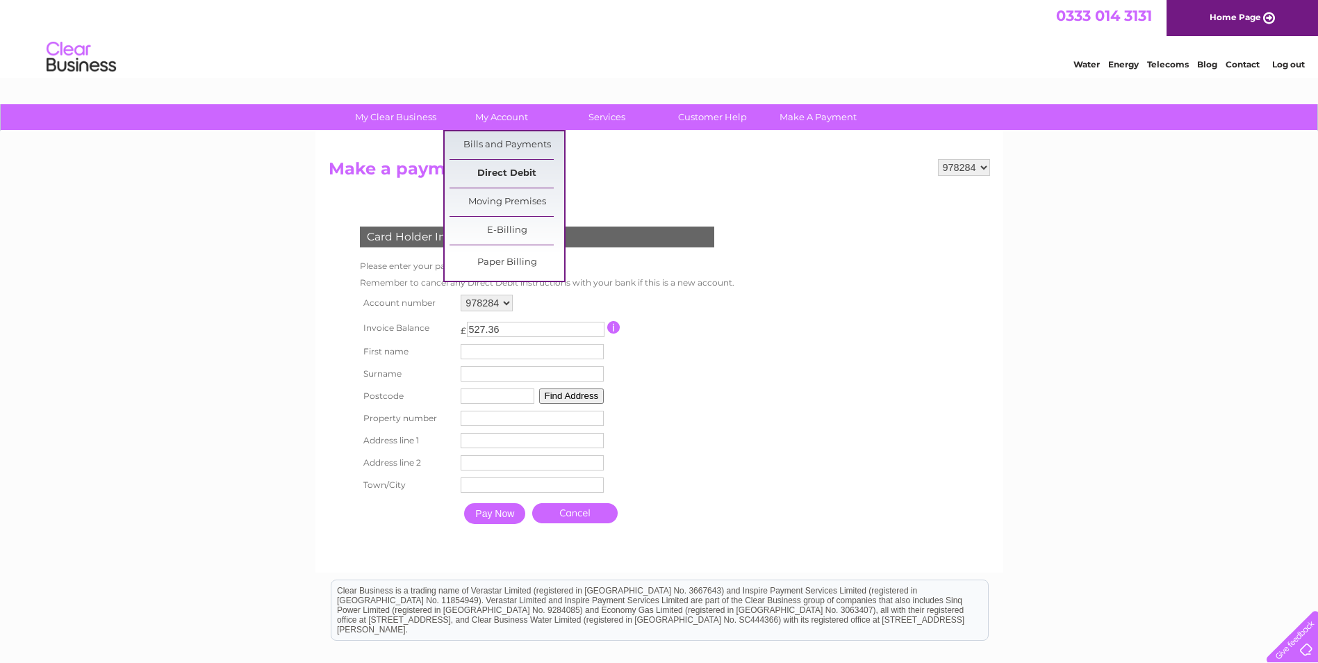
click at [497, 173] on link "Direct Debit" at bounding box center [507, 174] width 115 height 28
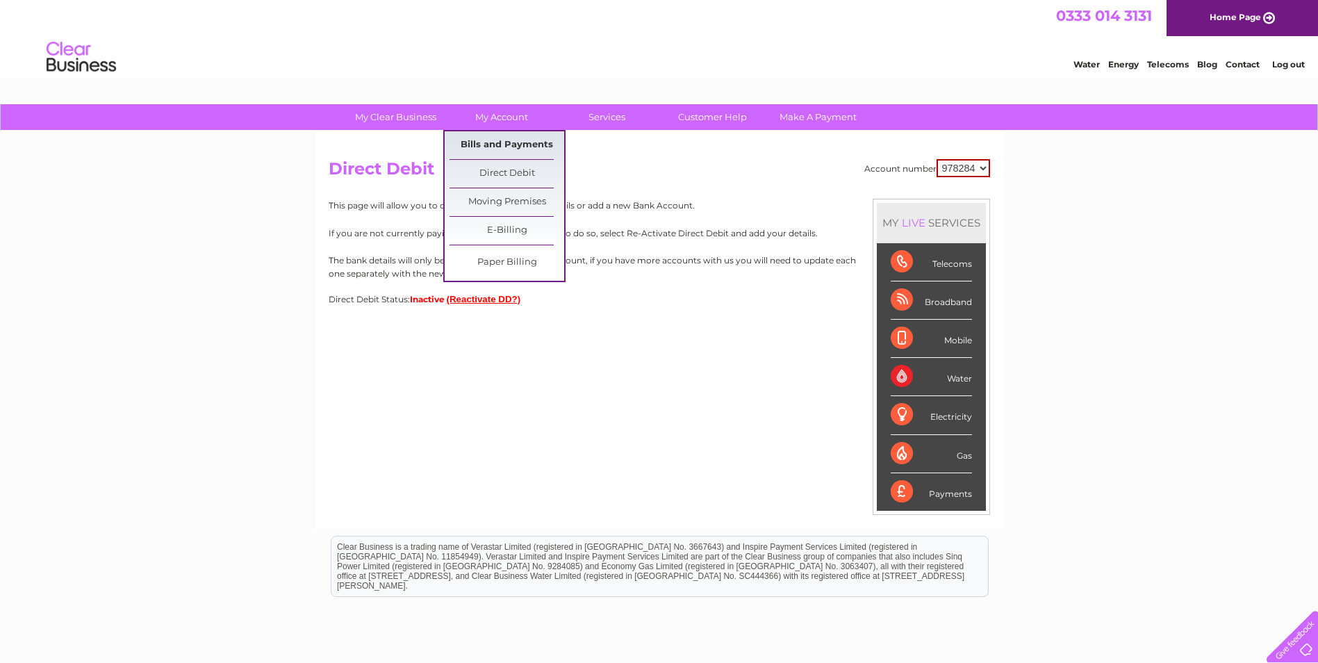
click at [507, 143] on link "Bills and Payments" at bounding box center [507, 145] width 115 height 28
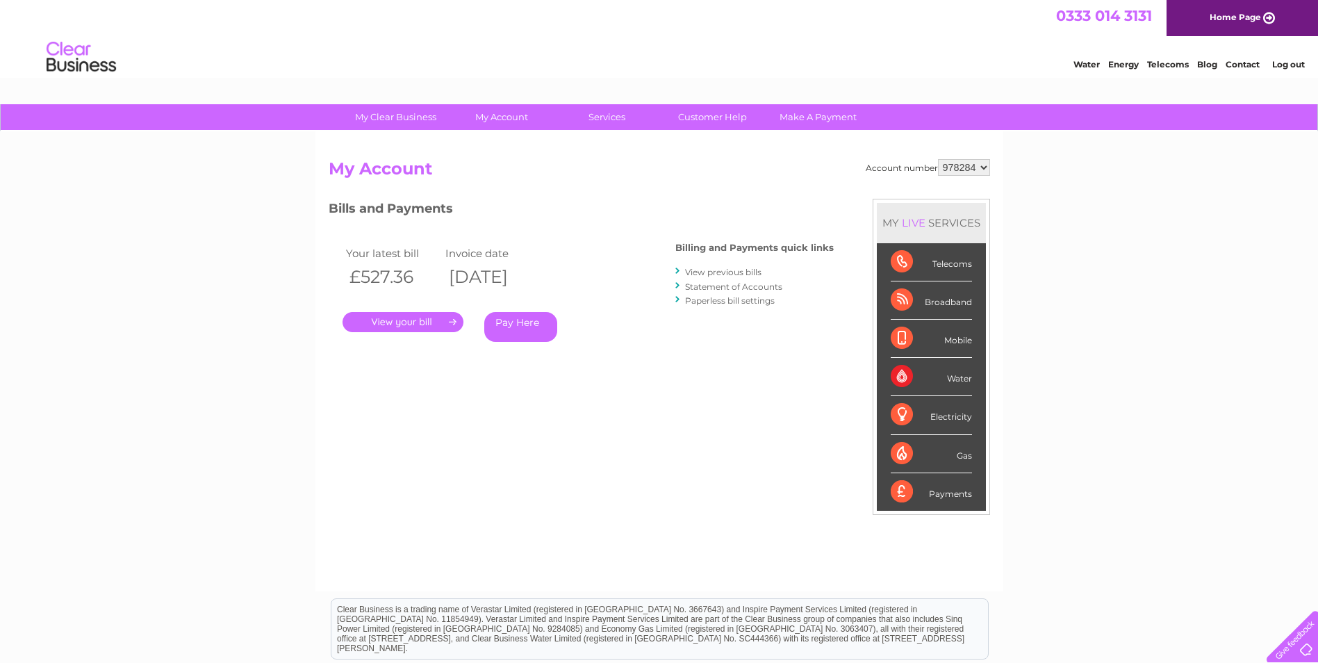
click at [525, 324] on link "Pay Here" at bounding box center [520, 327] width 73 height 30
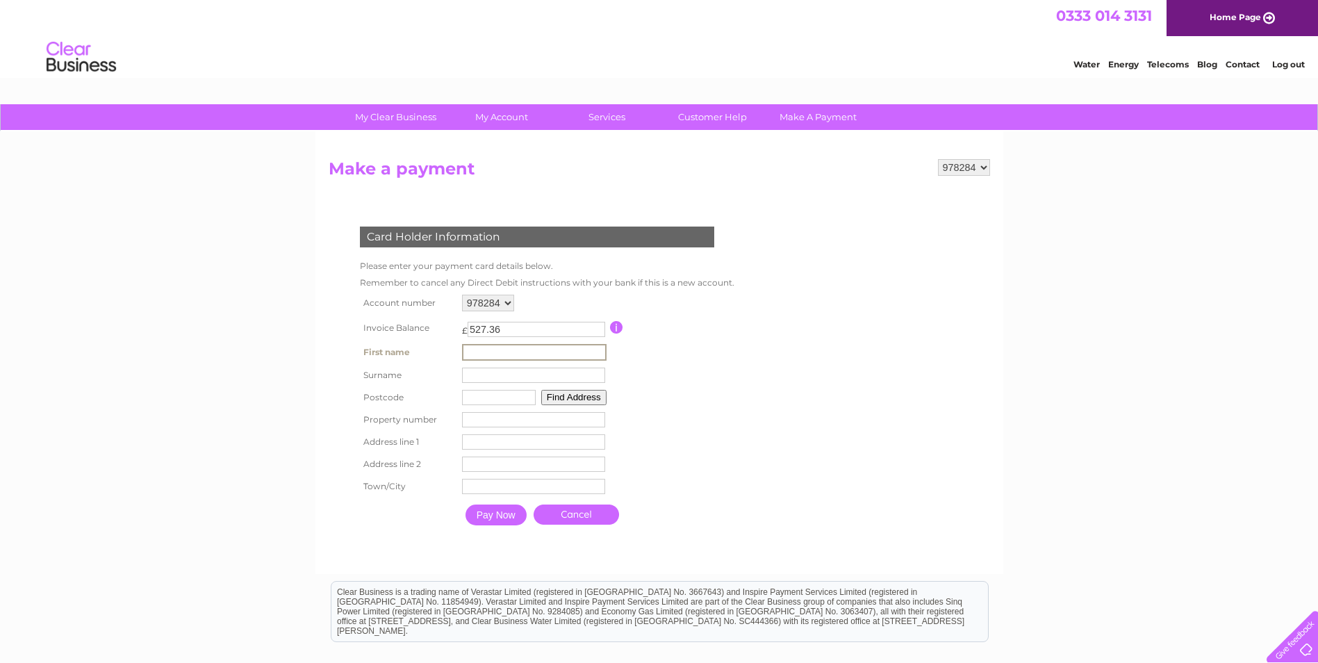
click at [524, 350] on input "text" at bounding box center [534, 352] width 145 height 17
type input "christina"
click at [525, 369] on input "text" at bounding box center [534, 374] width 145 height 17
type input "cooper"
click at [500, 401] on input "text" at bounding box center [498, 395] width 74 height 15
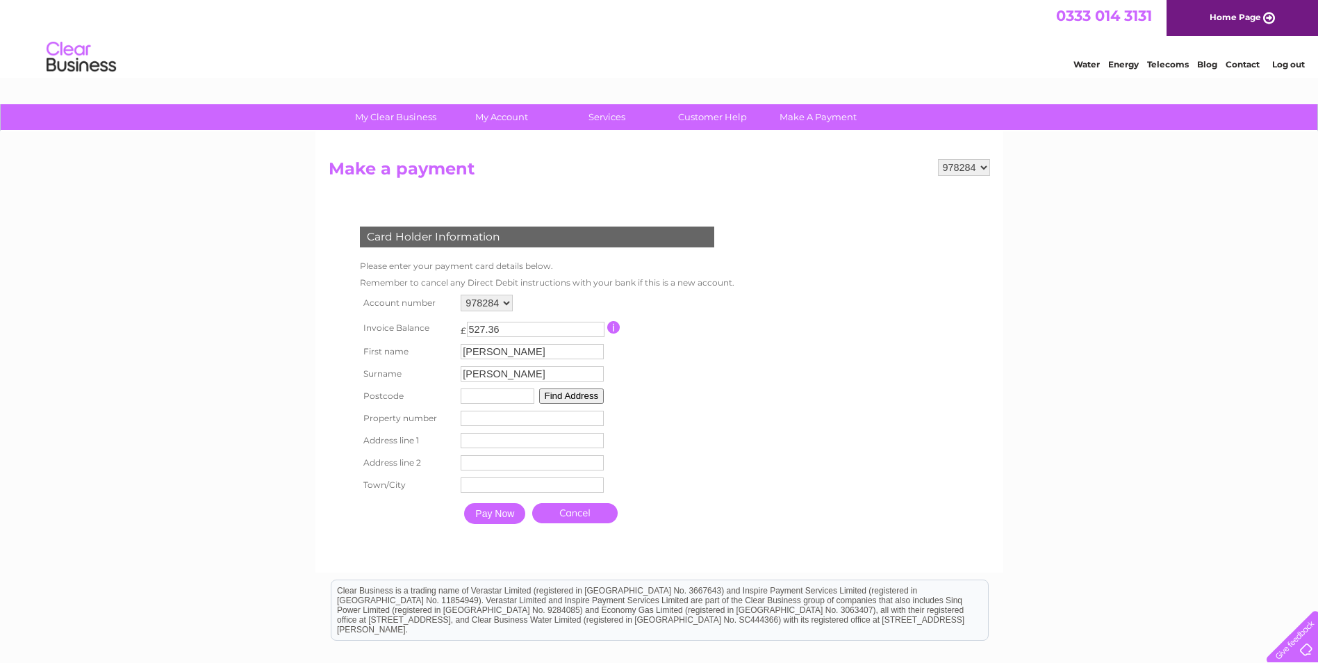
type input "dd1ll"
click at [523, 407] on td "Property Number" at bounding box center [532, 418] width 150 height 22
click at [522, 415] on input "number" at bounding box center [532, 418] width 143 height 15
type input "10"
click at [525, 436] on input "text" at bounding box center [532, 440] width 143 height 15
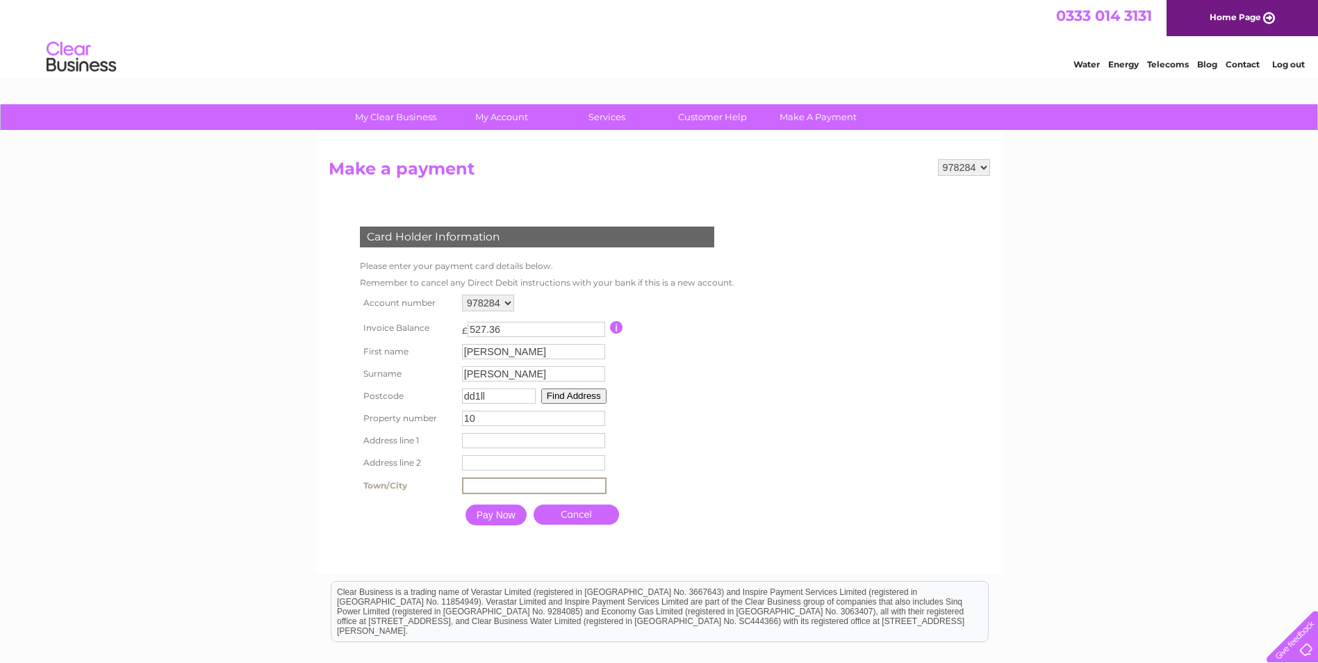
click at [511, 484] on input "text" at bounding box center [534, 485] width 145 height 17
type input "dundee"
click at [535, 443] on input "text" at bounding box center [533, 440] width 143 height 15
paste input "10 Constitution Road"
type input "10 Constitution Road"
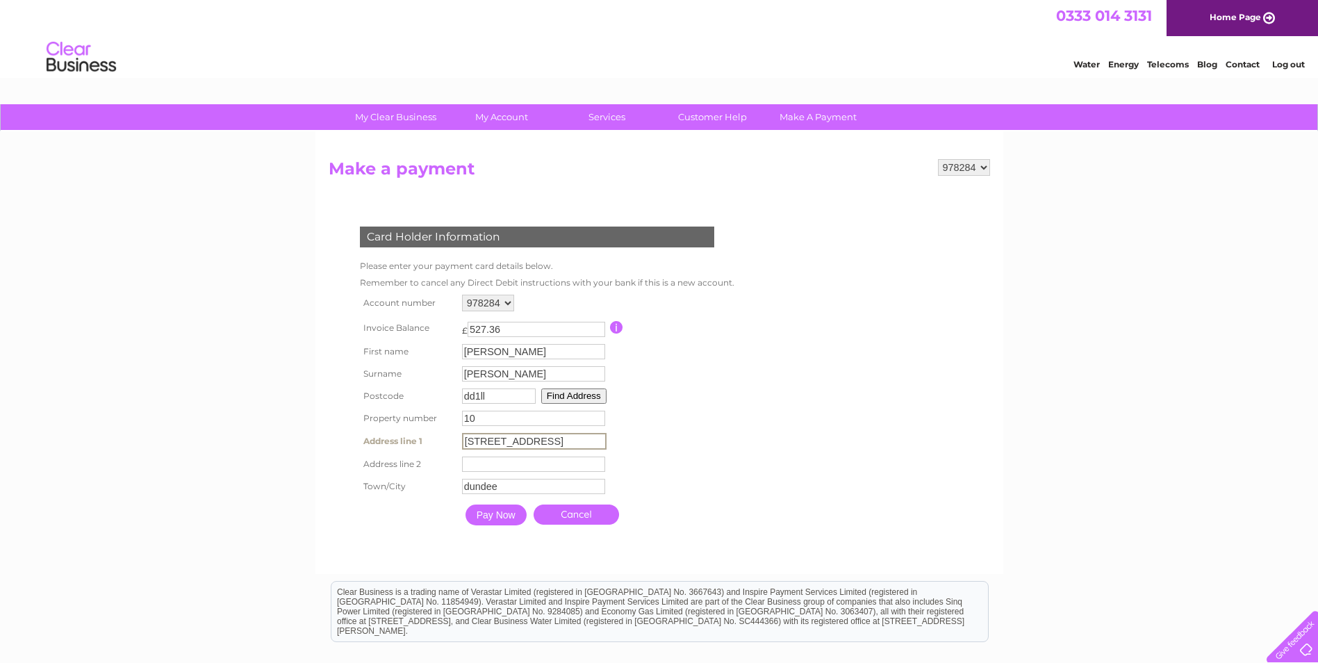
click at [504, 459] on input "text" at bounding box center [533, 463] width 143 height 15
type input "dundee"
click at [508, 520] on input "Pay Now" at bounding box center [496, 514] width 61 height 21
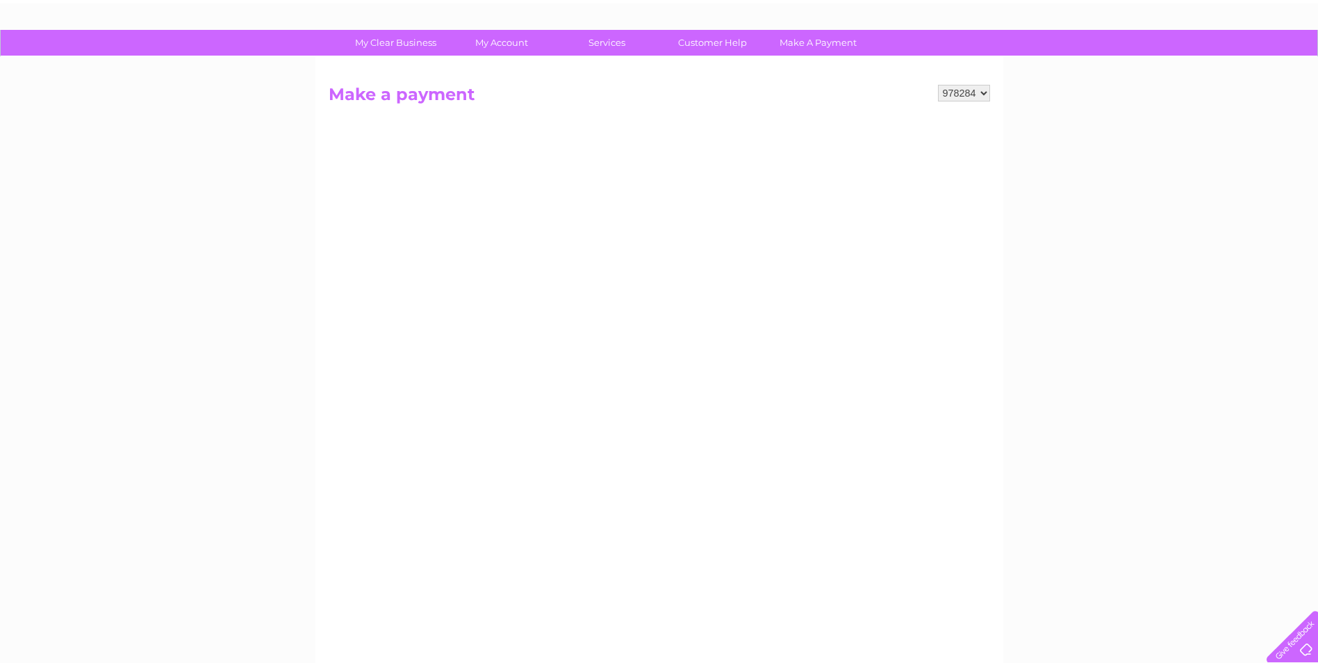
scroll to position [69, 0]
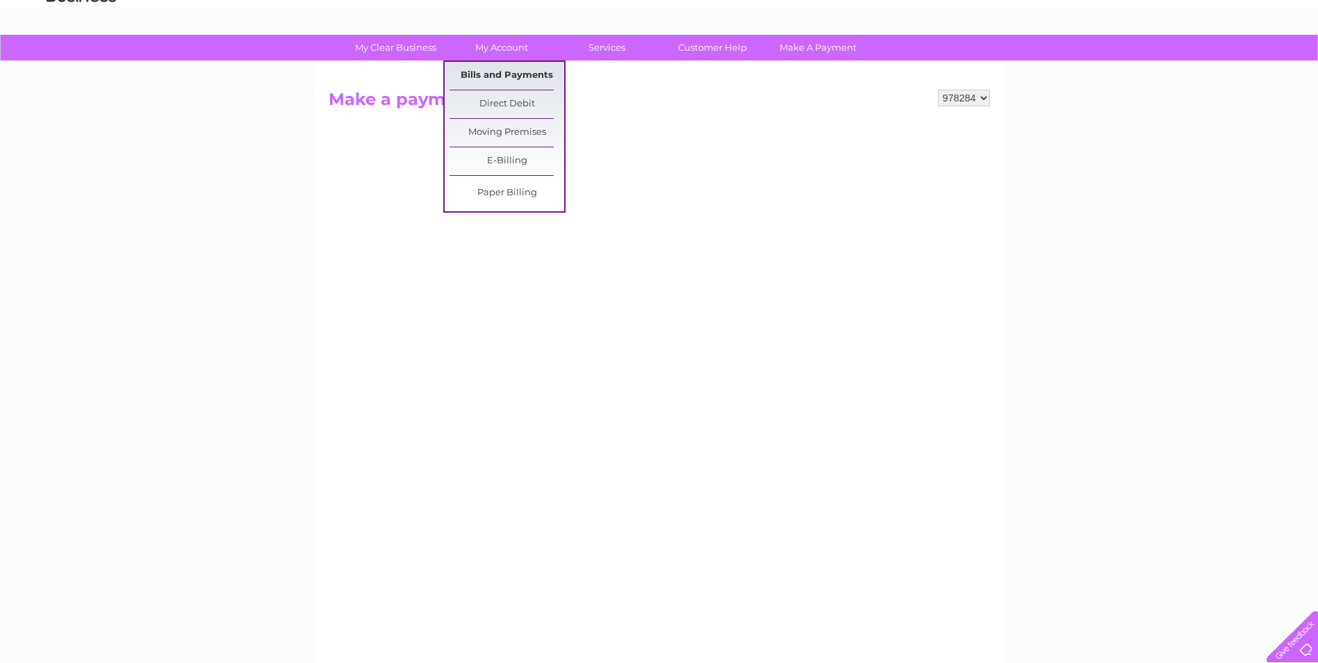
click at [529, 71] on link "Bills and Payments" at bounding box center [507, 76] width 115 height 28
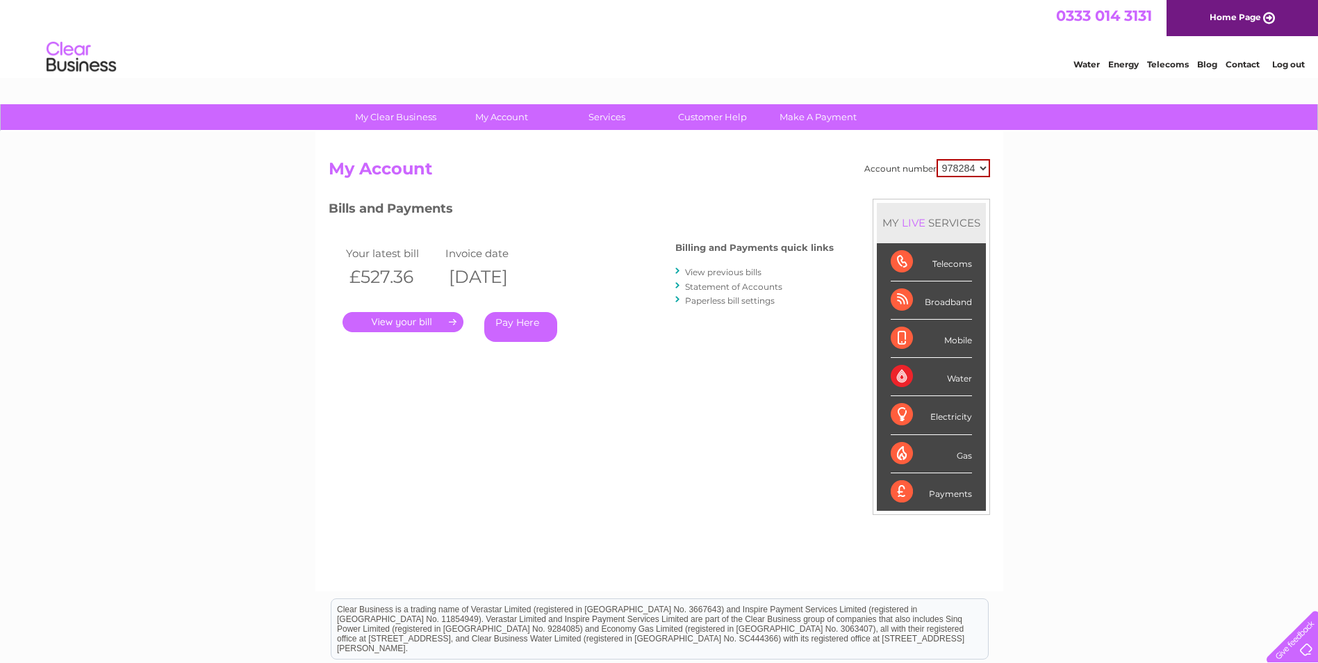
click at [957, 163] on select "978284" at bounding box center [963, 168] width 53 height 18
click at [528, 327] on link "Pay Here" at bounding box center [520, 327] width 73 height 30
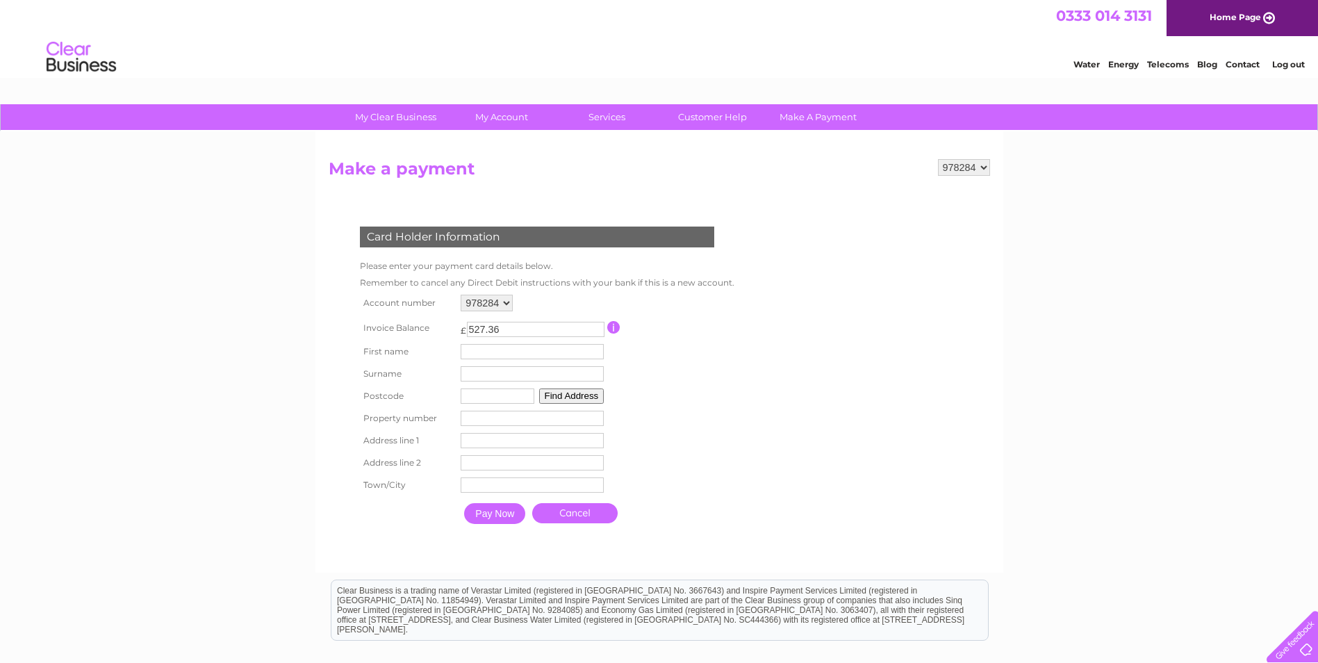
click at [767, 265] on form "978284 Make a payment Card Holder Information Please enter your payment card de…" at bounding box center [659, 359] width 661 height 400
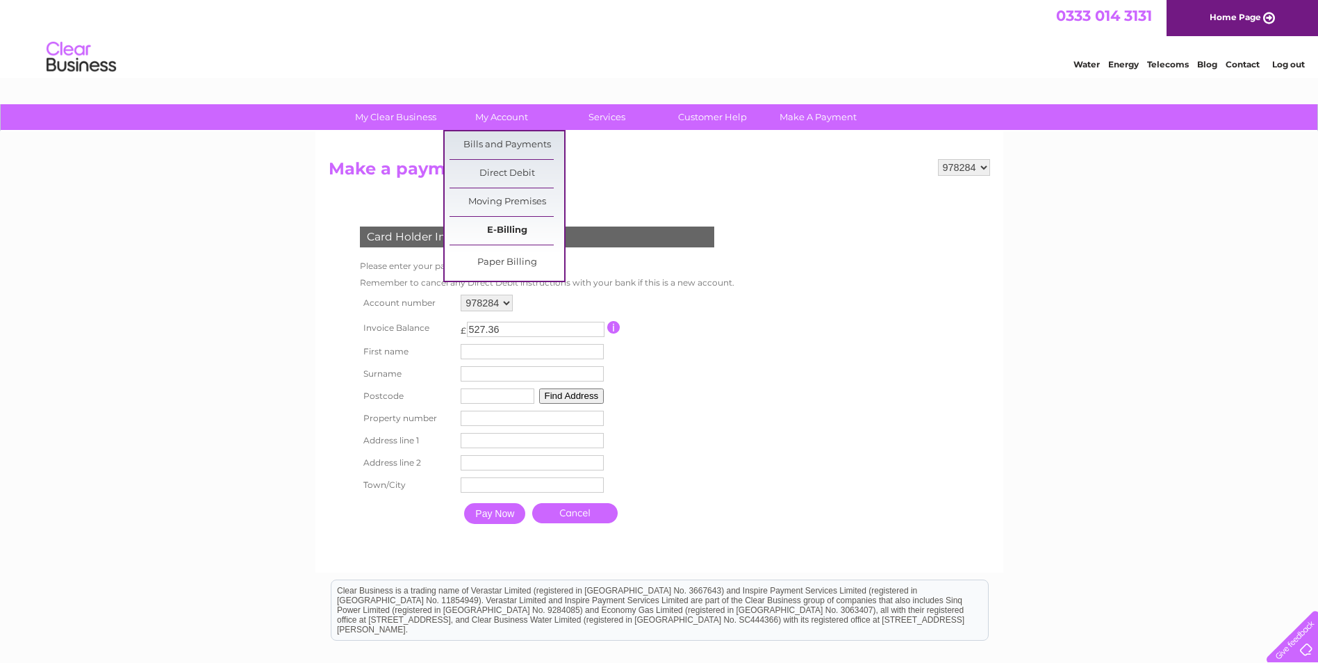
click at [525, 230] on link "E-Billing" at bounding box center [507, 231] width 115 height 28
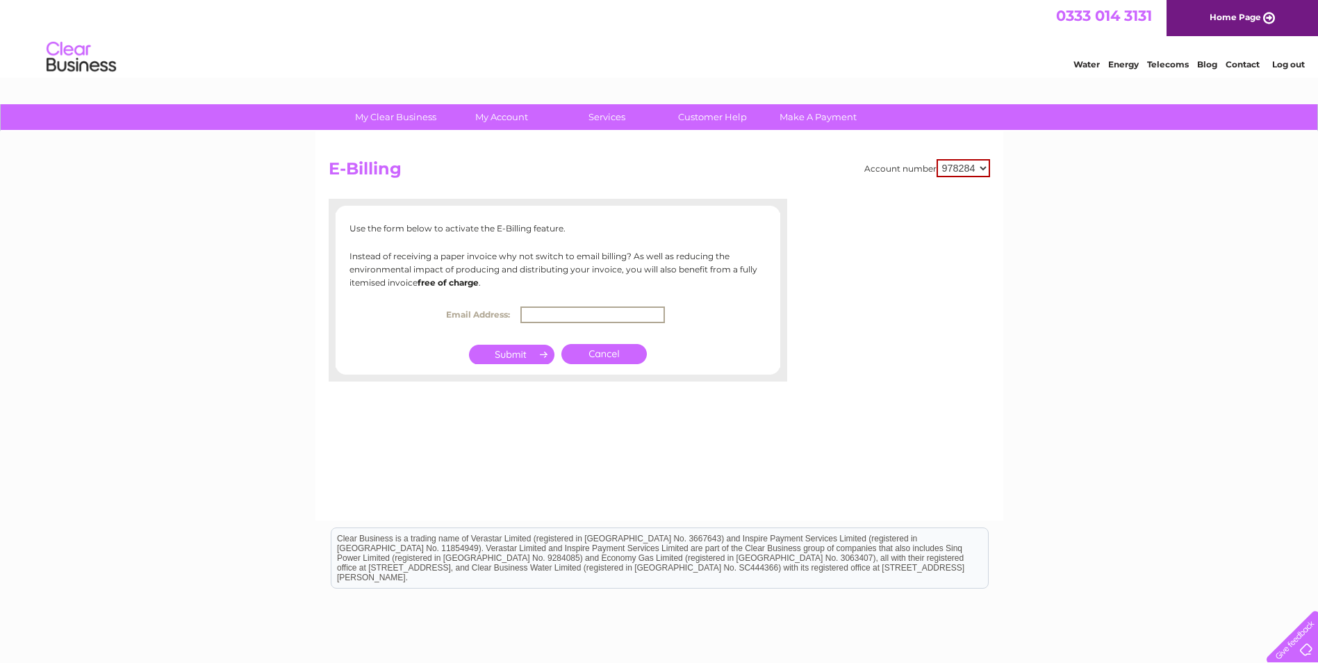
click at [536, 318] on input "text" at bounding box center [592, 314] width 145 height 17
click at [300, 276] on div "My Clear Business Login Details My Details My Preferences Link Account My Accou…" at bounding box center [659, 431] width 1318 height 654
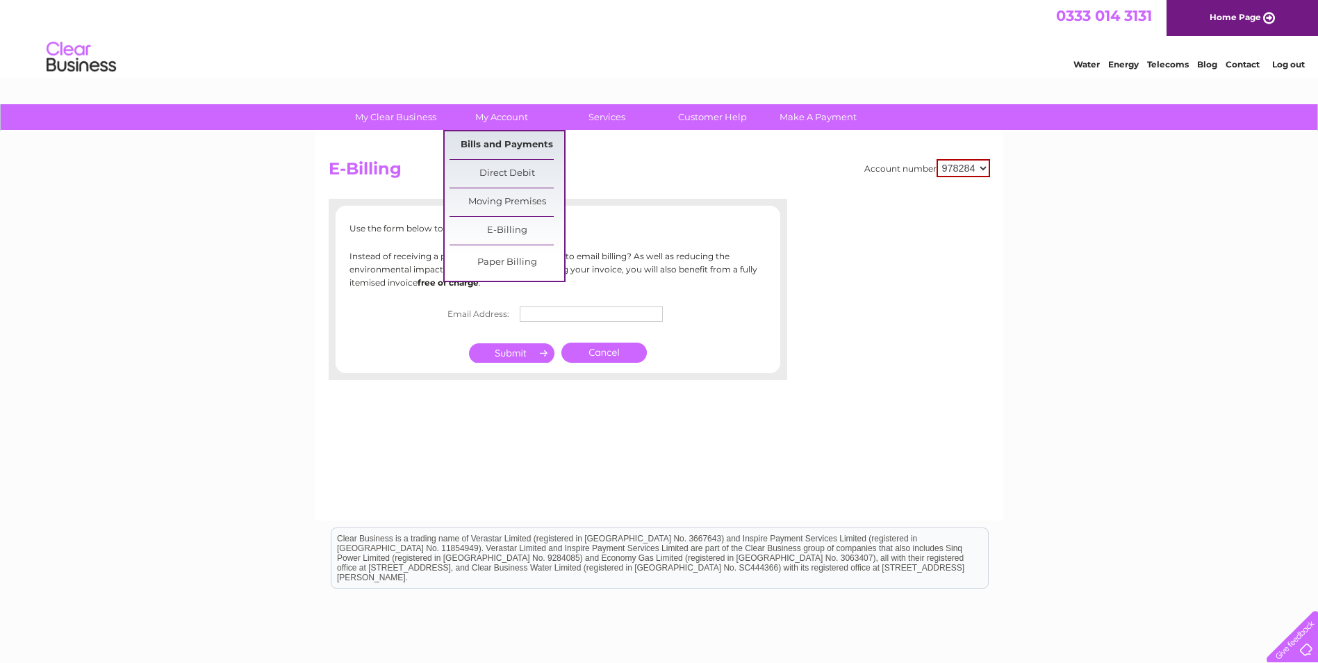
click at [527, 142] on link "Bills and Payments" at bounding box center [507, 145] width 115 height 28
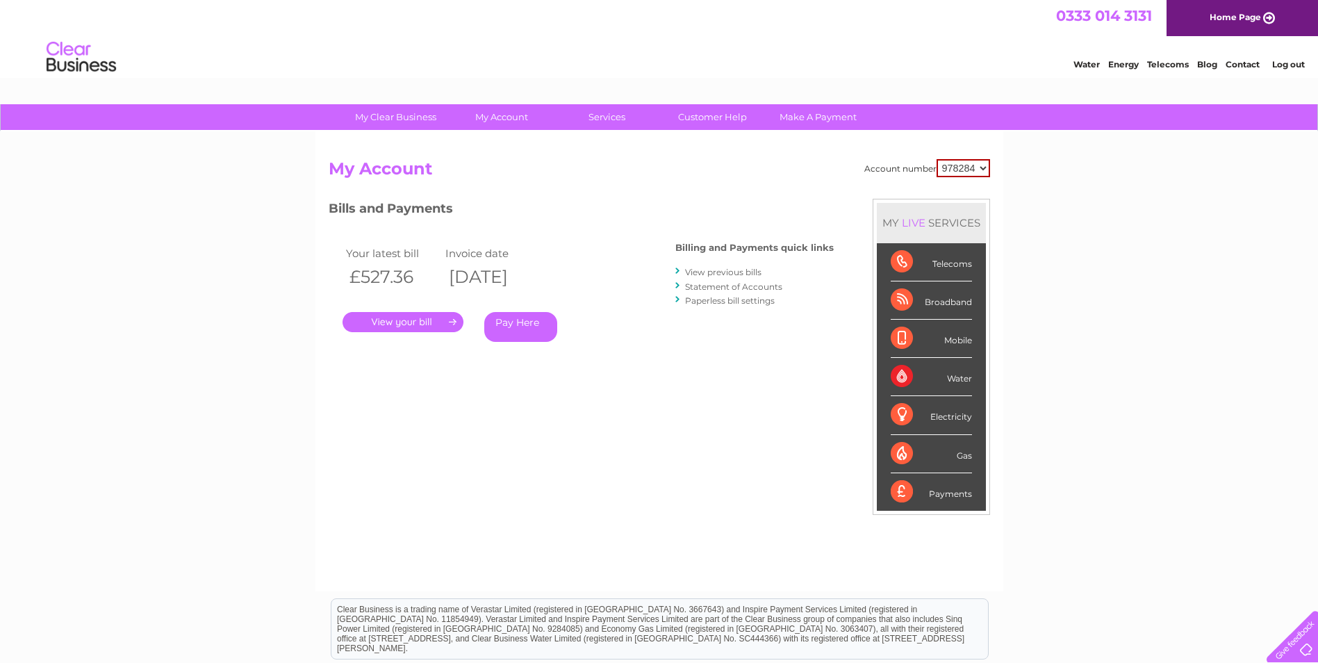
click at [715, 270] on link "View previous bills" at bounding box center [723, 272] width 76 height 10
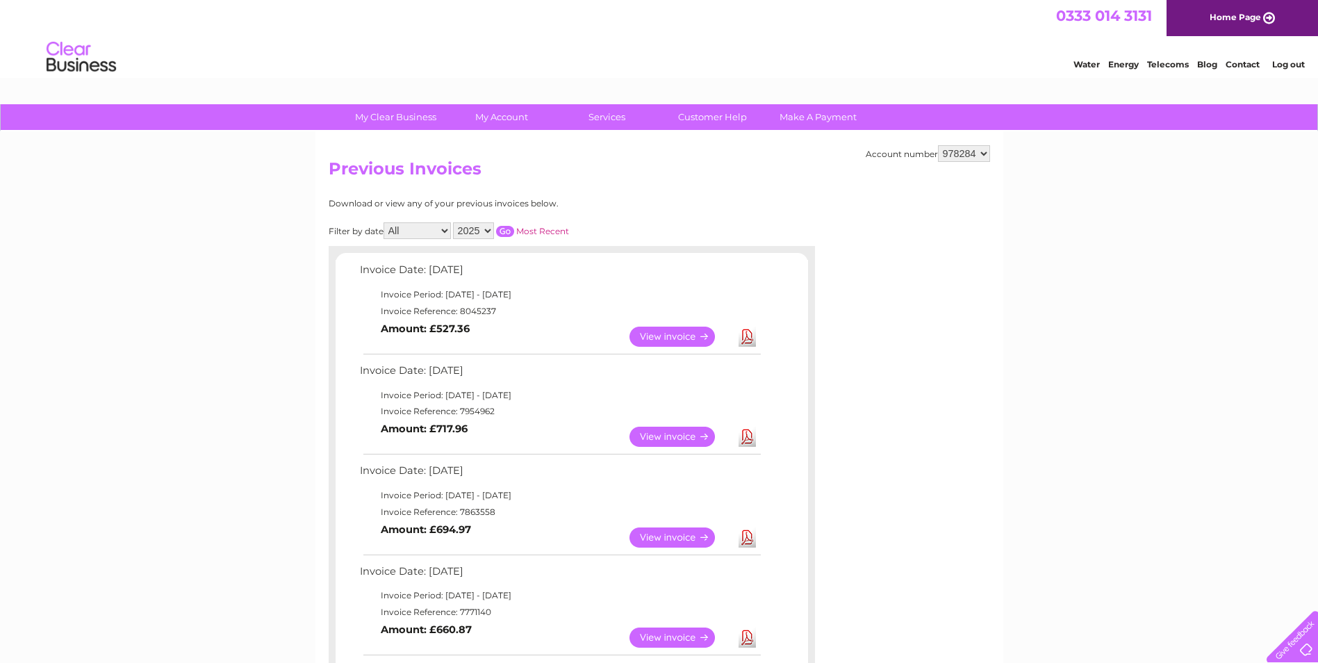
click at [750, 339] on link "Download" at bounding box center [747, 337] width 17 height 20
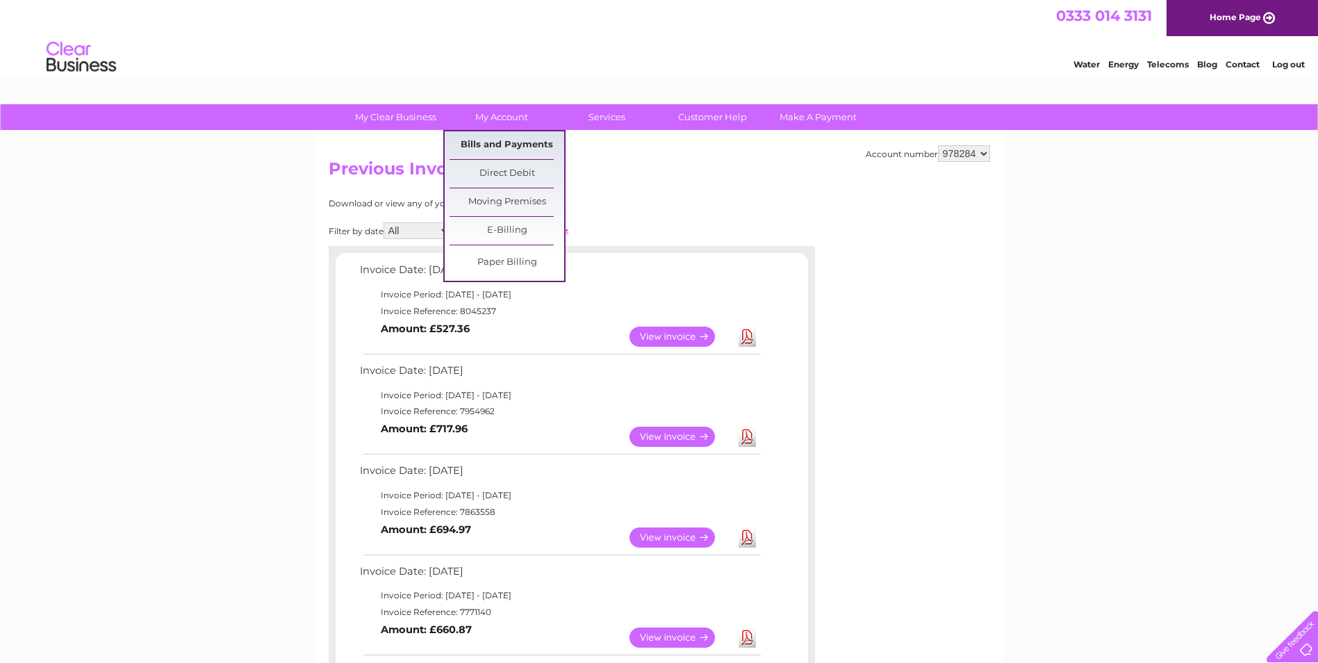
click at [500, 142] on link "Bills and Payments" at bounding box center [507, 145] width 115 height 28
